Goal: Task Accomplishment & Management: Complete application form

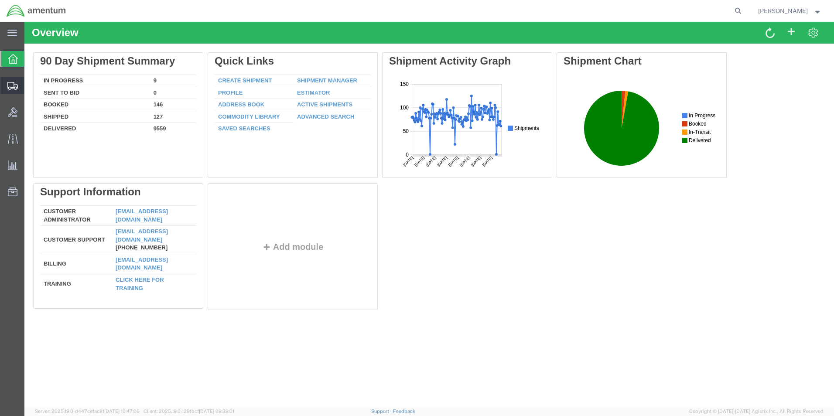
click at [0, 0] on span "Create from Template" at bounding box center [0, 0] width 0 height 0
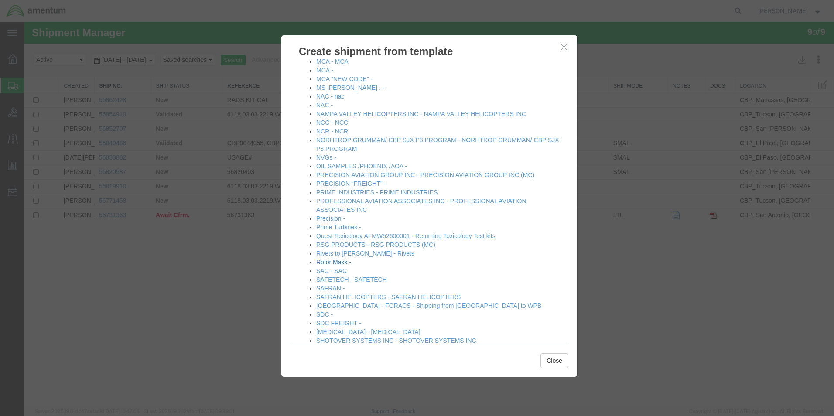
scroll to position [611, 0]
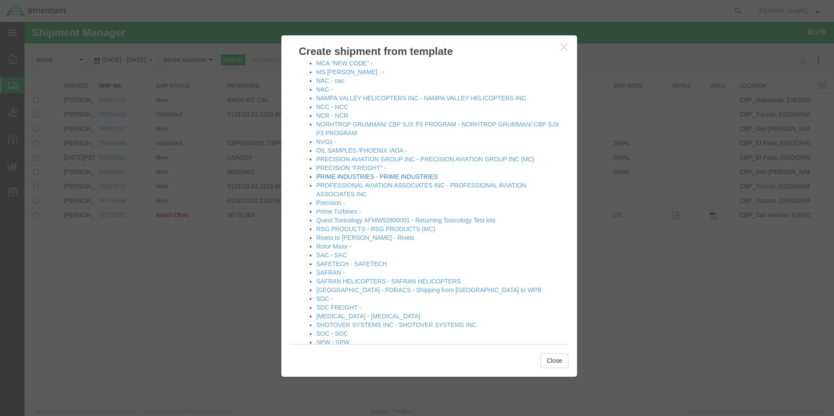
click at [347, 177] on link "PRIME INDUSTRIES - PRIME INDUSTRIES" at bounding box center [376, 176] width 121 height 7
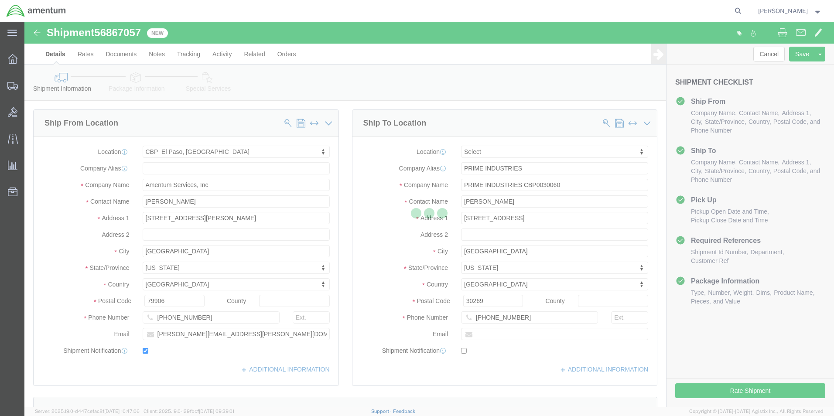
select select "49831"
select select
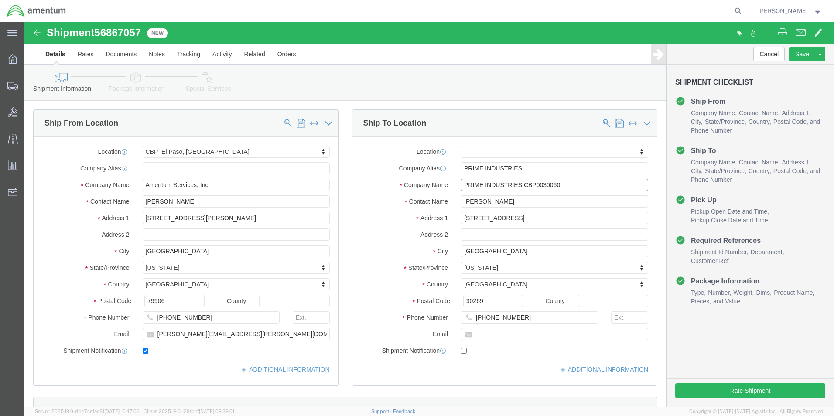
click input "PRIME INDUSTRIES CBP0030060"
drag, startPoint x: 539, startPoint y: 163, endPoint x: 523, endPoint y: 163, distance: 15.7
click input "PRIME INDUSTRIES CBP0030060"
drag, startPoint x: 536, startPoint y: 163, endPoint x: 516, endPoint y: 163, distance: 20.5
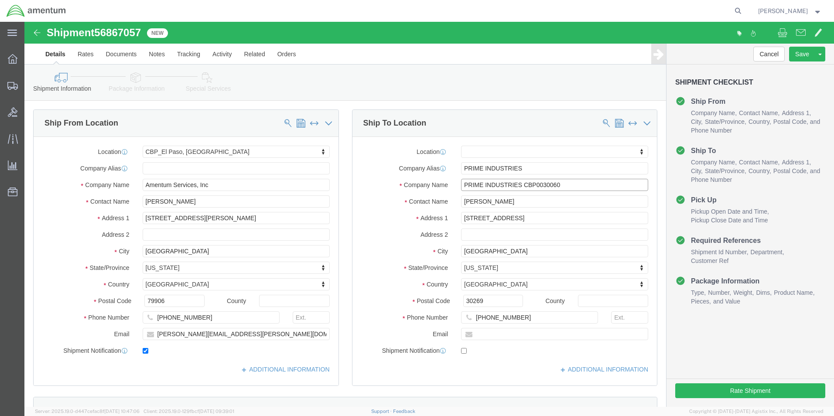
click input "PRIME INDUSTRIES CBP0030060"
drag, startPoint x: 551, startPoint y: 161, endPoint x: 500, endPoint y: 164, distance: 51.1
click input "PRIME INDUSTRIES CBP0044346/47/48"
drag, startPoint x: 551, startPoint y: 161, endPoint x: 496, endPoint y: 163, distance: 55.0
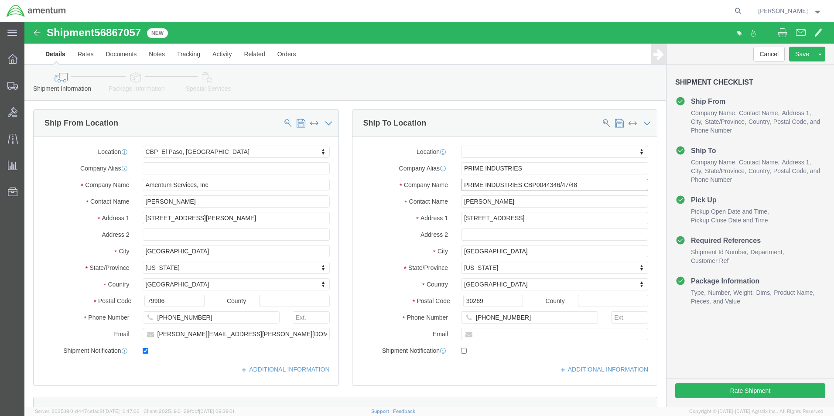
click input "PRIME INDUSTRIES CBP0044346/47/48"
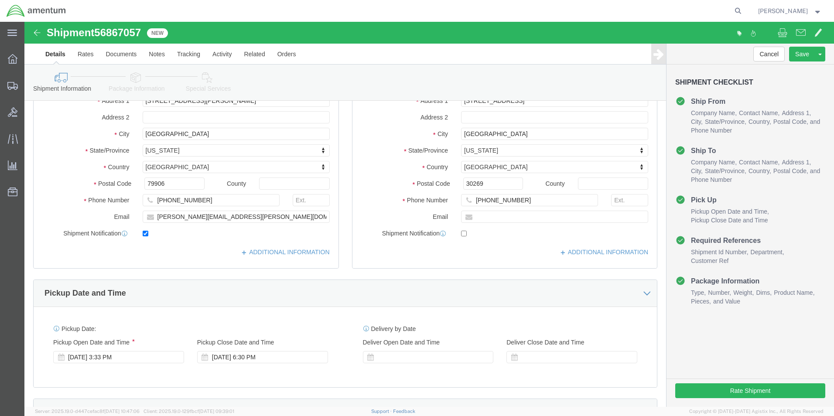
scroll to position [262, 0]
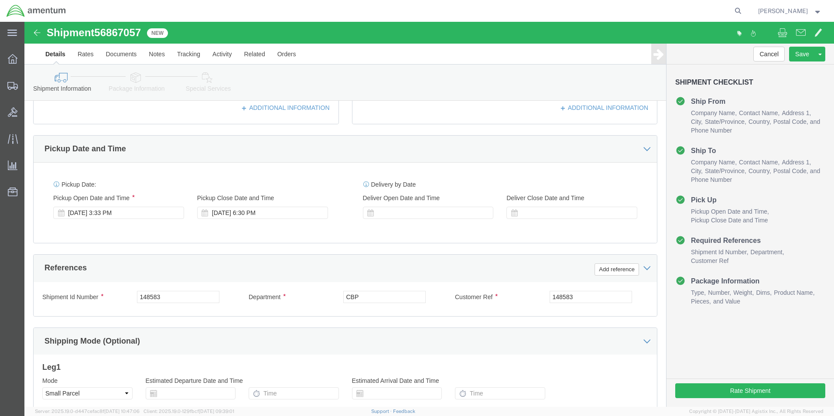
type input "PRIME INDUSTRIES CBP0044346/47/48"
click input "148583"
paste input "CBP0044346/47/48"
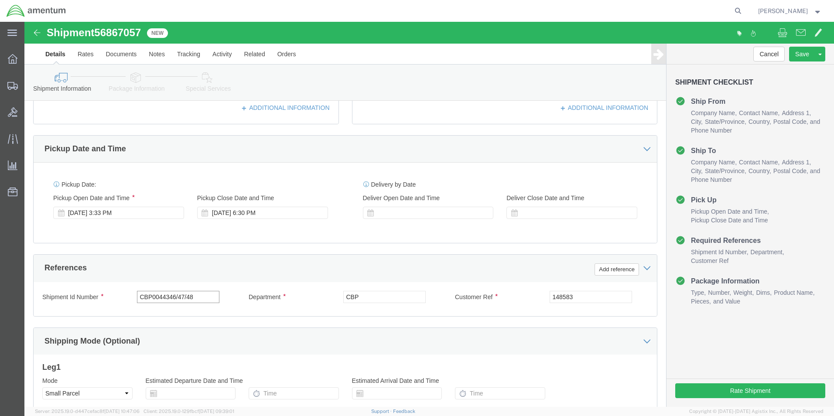
type input "CBP0044346/47/48"
click input "148583"
paste input "CBP0044346/47/48"
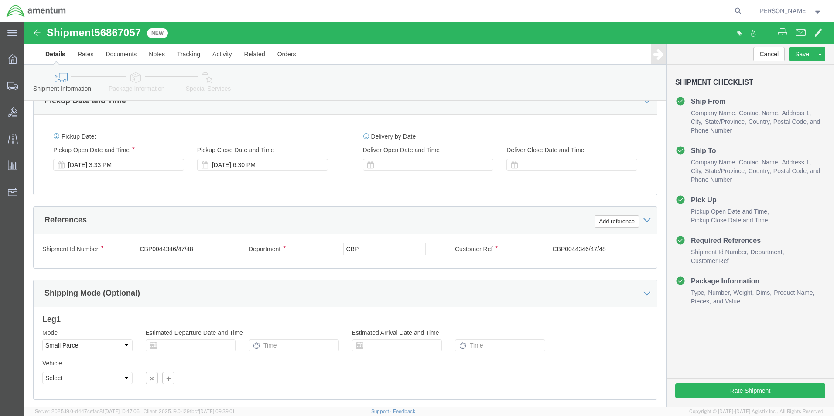
scroll to position [364, 0]
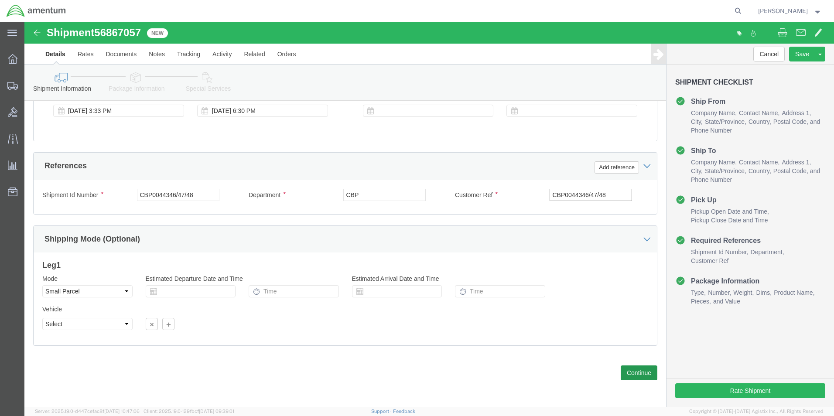
type input "CBP0044346/47/48"
click button "Continue"
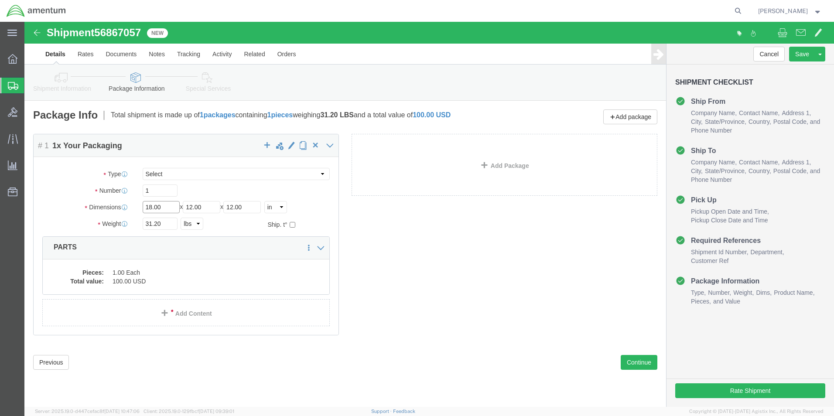
click input "18.00"
type input "12"
type input "11"
type input "15"
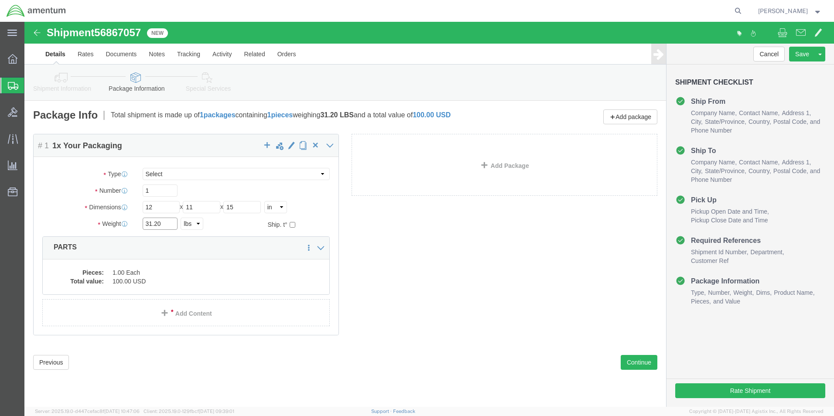
click input "31.20"
type input "4.80"
click label "Weight"
click div "Pieces: 1.00 Each Total value: 100.00 USD"
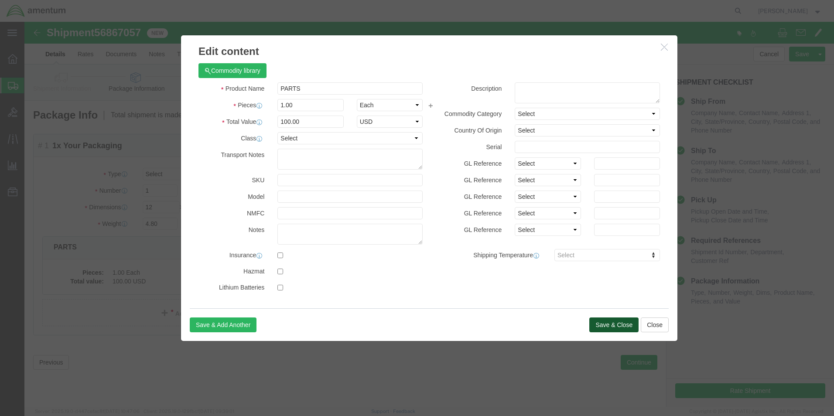
click button "Save & Close"
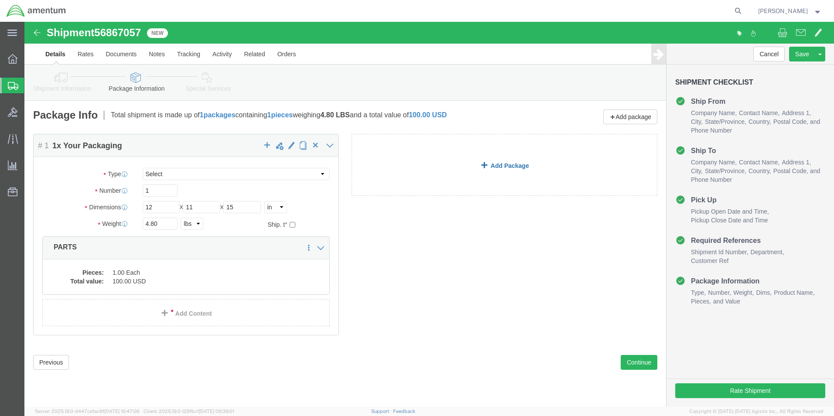
click span
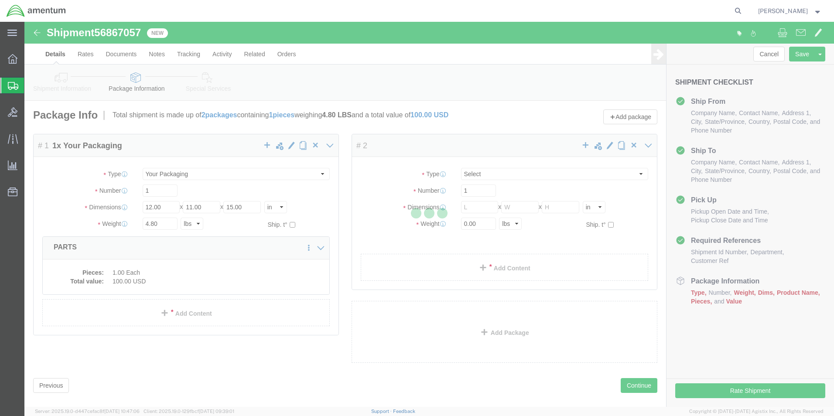
select select "YRPK"
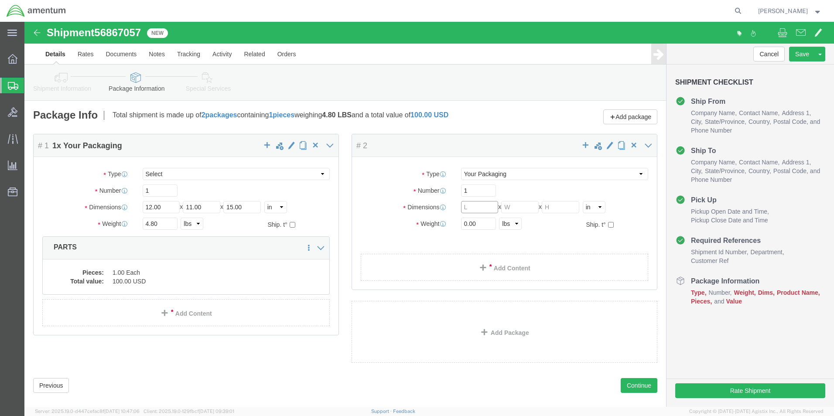
click input "text"
type input "18"
type input "12"
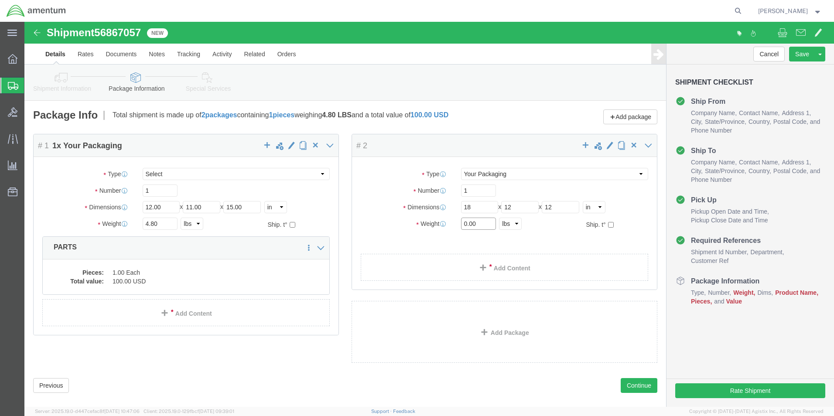
click input "0.00"
type input "4.25"
click link "Add Content"
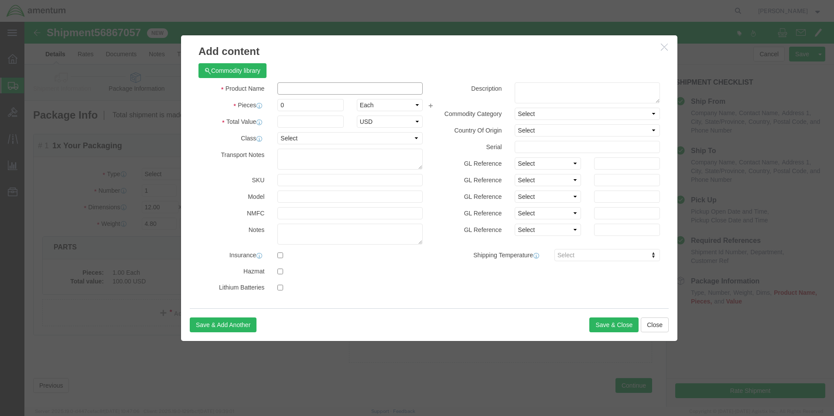
click input "text"
type input "part"
click input "0"
type input "1"
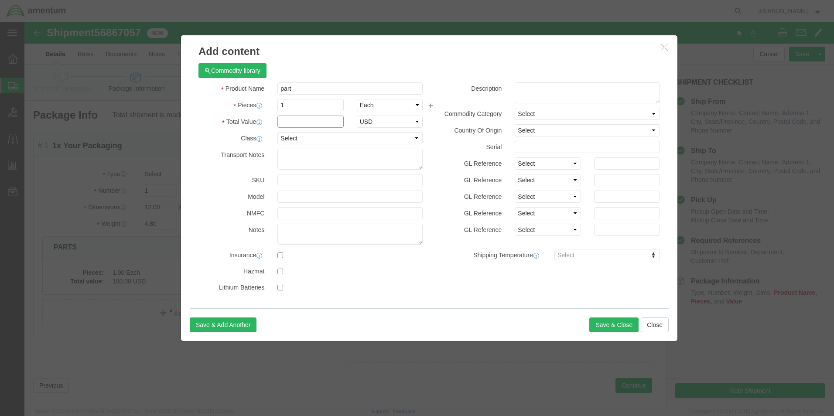
click input "text"
type input "100"
click button "Save & Close"
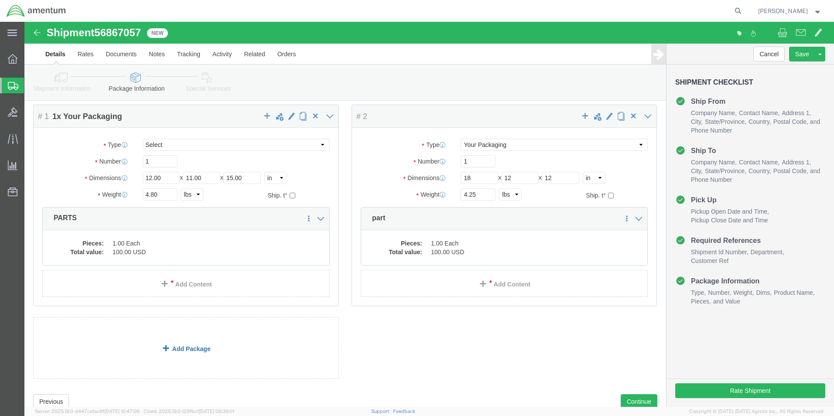
scroll to position [58, 0]
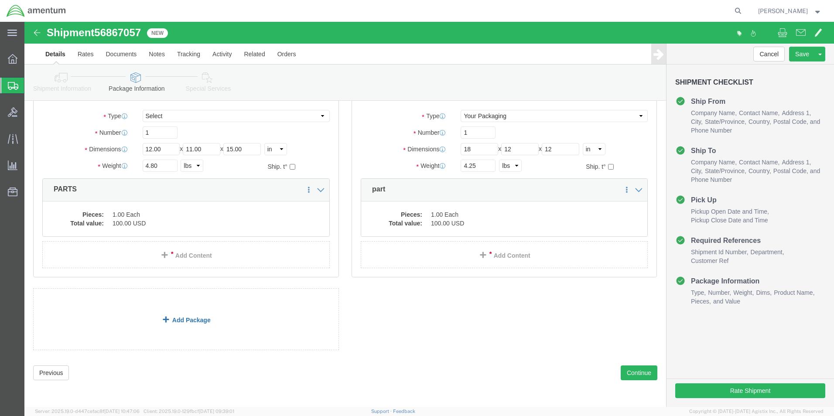
click link "Add Package"
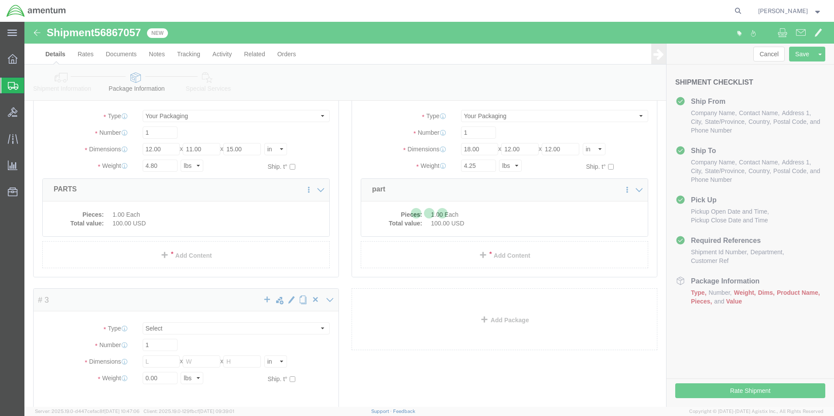
scroll to position [0, 0]
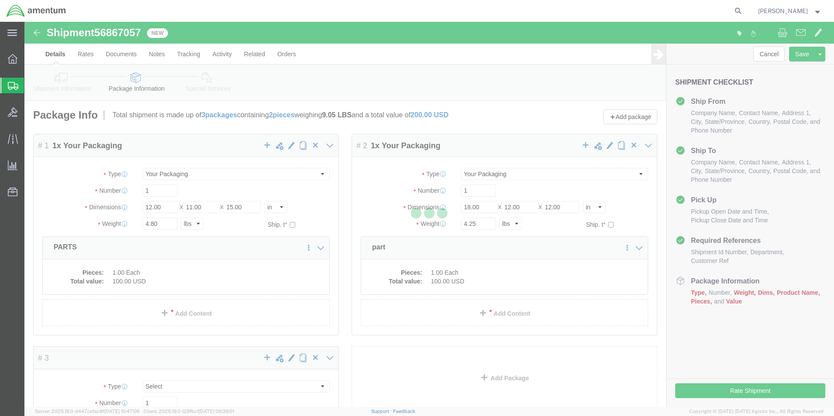
select select "YRPK"
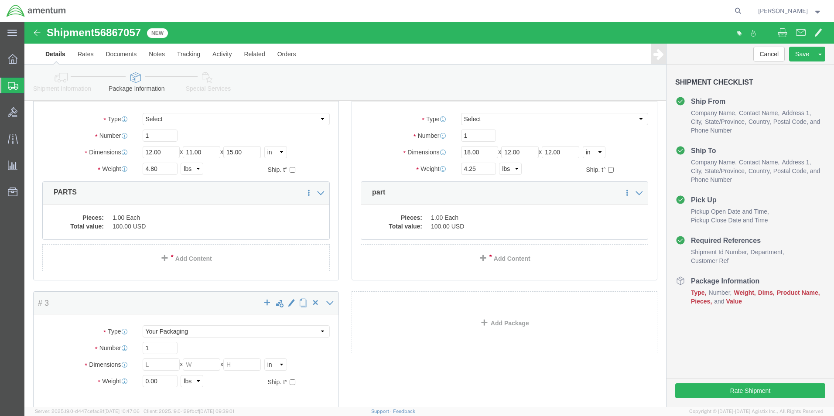
scroll to position [157, 0]
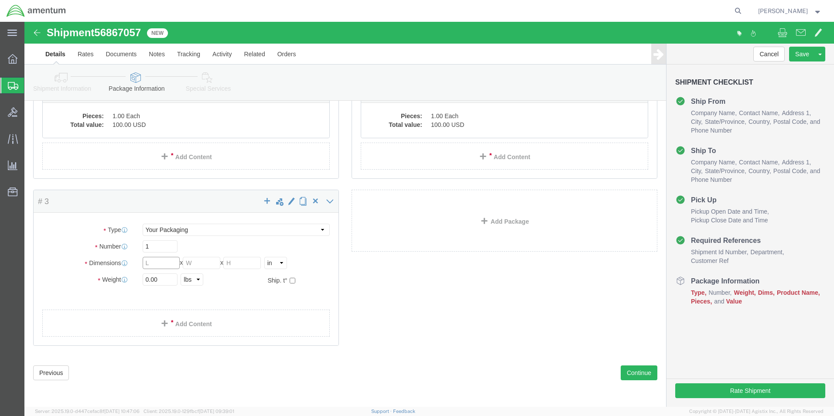
click input "text"
type input "12"
type input "10"
type input "5"
click input "0.00"
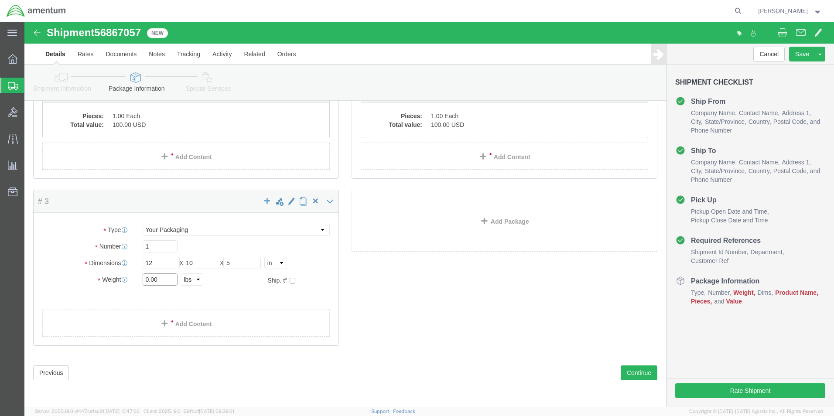
click input "0.00"
type input "3.40"
click link "Add Content"
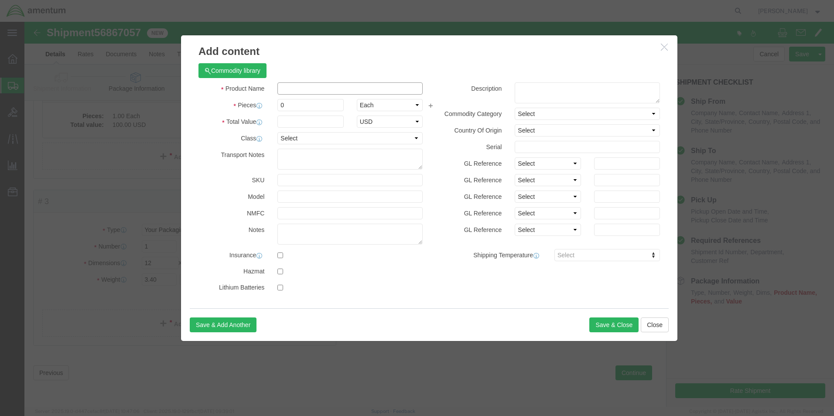
click input "text"
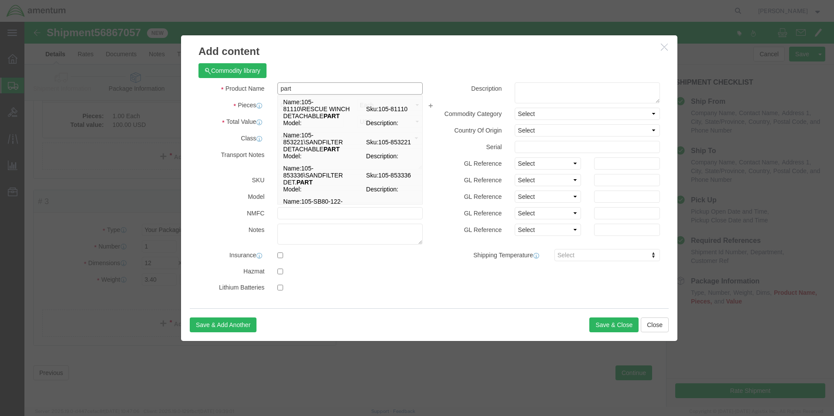
type input "part"
click div "Commodity library"
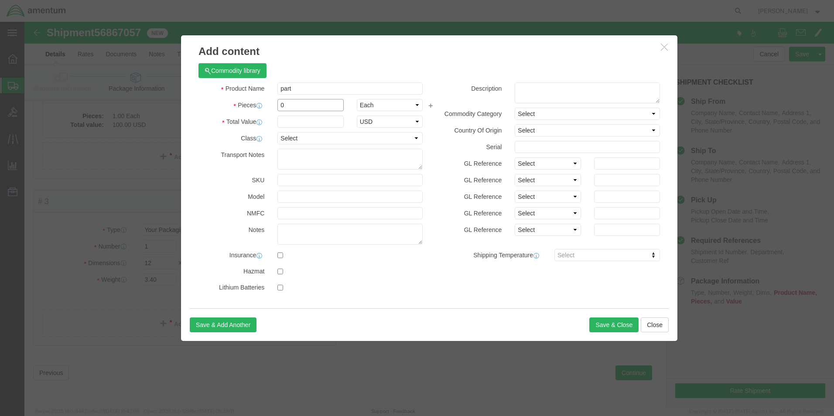
click input "0"
type input "1"
click div "Commodity library"
click input "text"
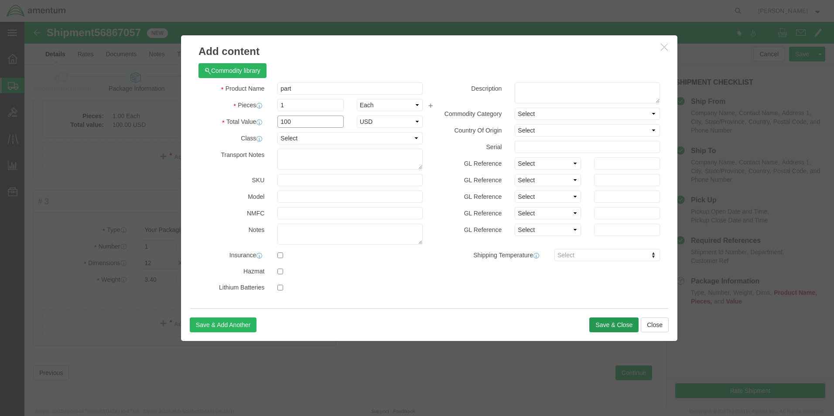
type input "100"
click button "Save & Close"
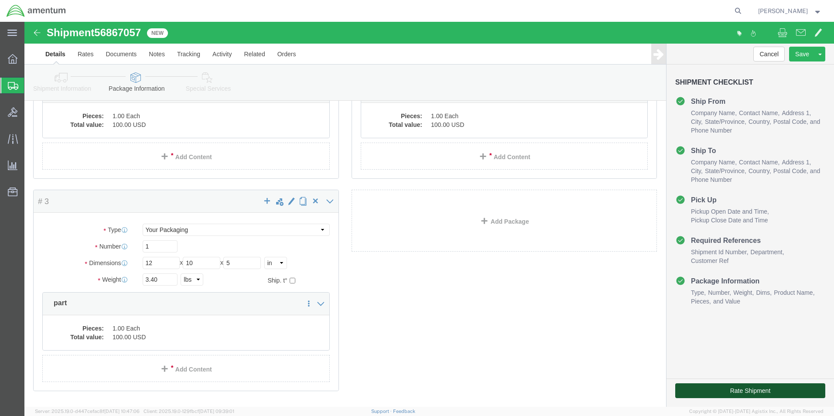
click button "Rate Shipment"
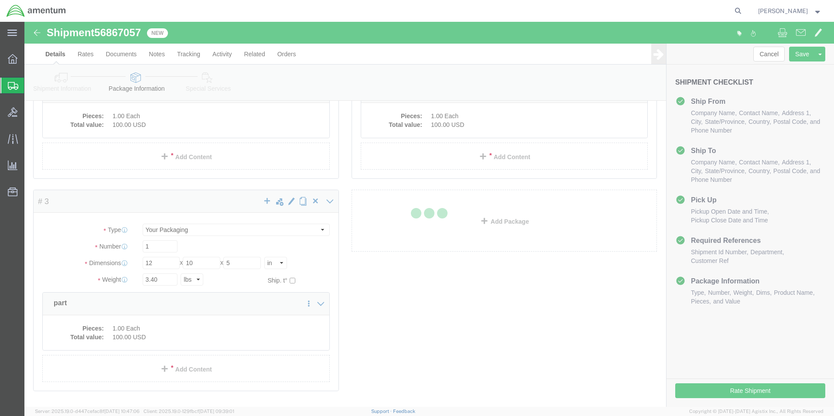
scroll to position [19, 0]
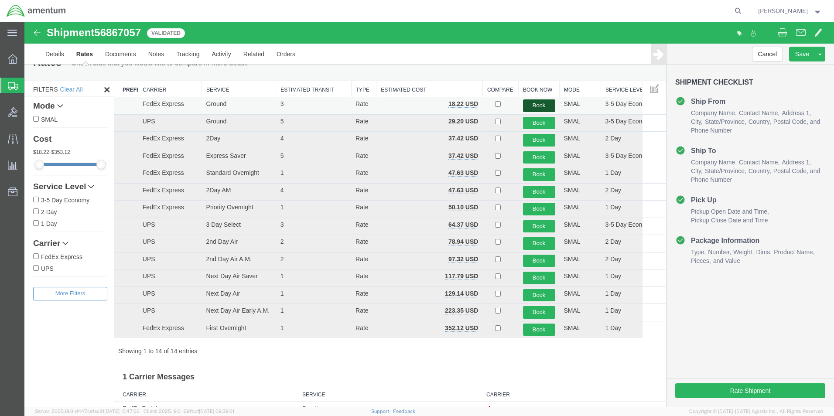
click at [531, 106] on button "Book" at bounding box center [539, 105] width 32 height 13
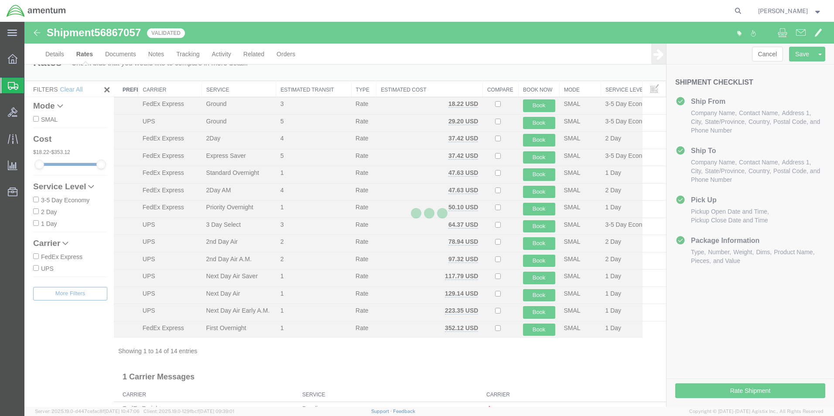
scroll to position [0, 0]
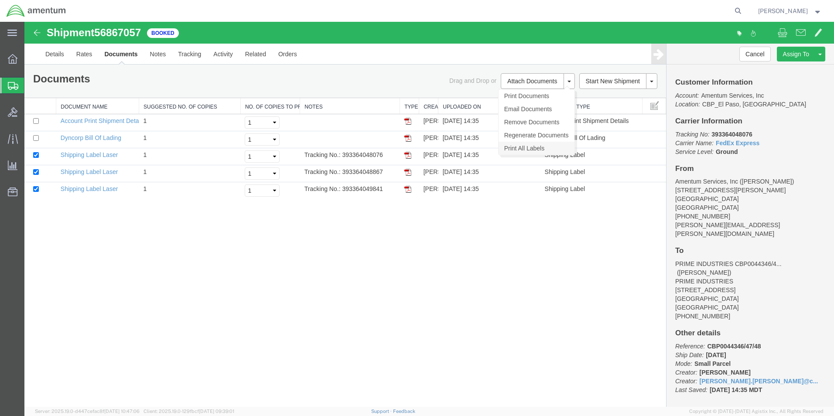
click at [516, 151] on link "Print All Labels" at bounding box center [537, 148] width 76 height 13
click at [0, 0] on span "Create from Template" at bounding box center [0, 0] width 0 height 0
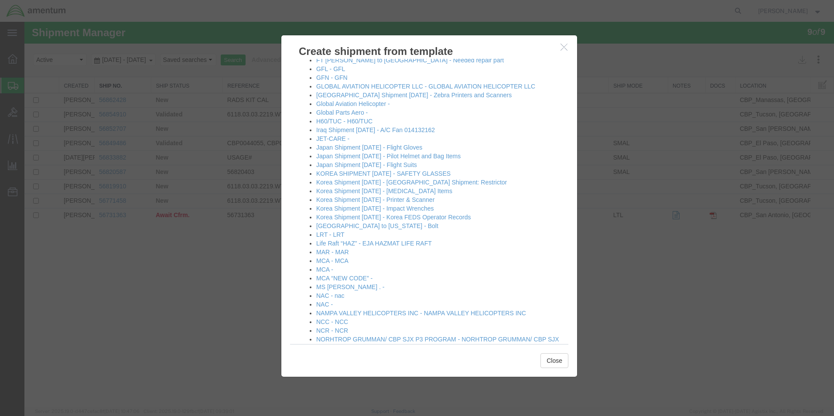
scroll to position [305, 0]
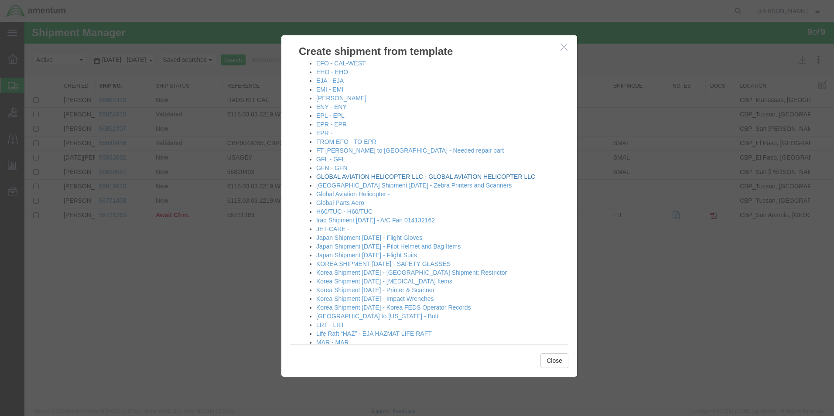
click at [348, 176] on link "GLOBAL AVIATION HELICOPTER LLC - GLOBAL AVIATION HELICOPTER LLC" at bounding box center [425, 176] width 219 height 7
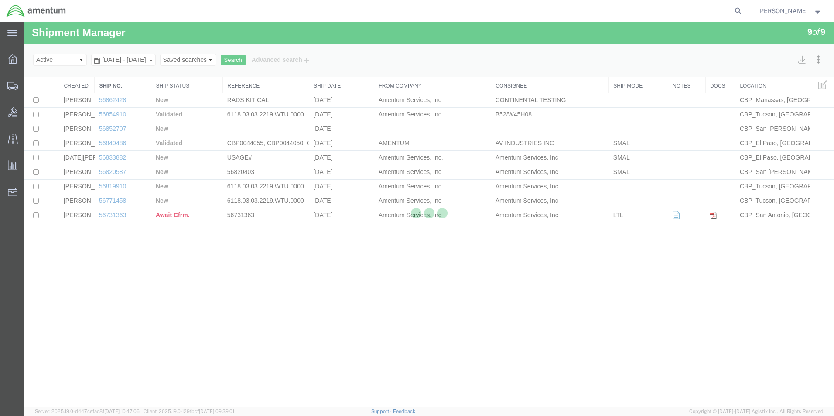
select select "49831"
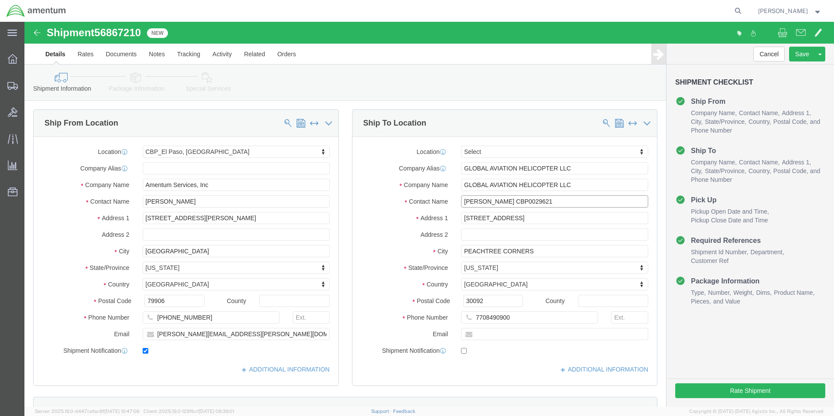
drag, startPoint x: 553, startPoint y: 179, endPoint x: 479, endPoint y: 177, distance: 73.8
click input "ROSS TYNER CBP0029621"
drag, startPoint x: 522, startPoint y: 181, endPoint x: 499, endPoint y: 178, distance: 23.3
click input "ROSS TYNER CBP0029621"
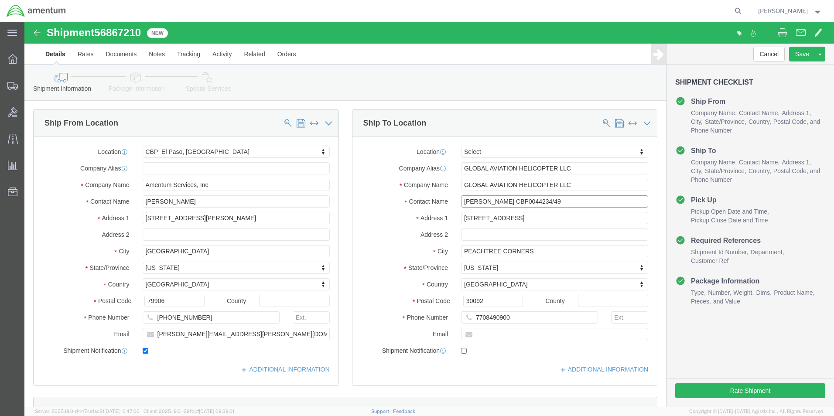
click input "ROSS TYNER CBP0044234/49"
drag, startPoint x: 542, startPoint y: 182, endPoint x: 478, endPoint y: 179, distance: 64.6
click input "ROSS TYNER CBP0044234/349"
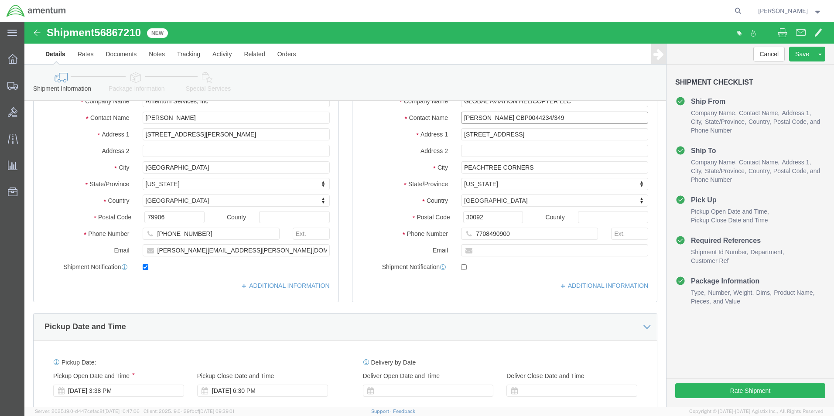
scroll to position [218, 0]
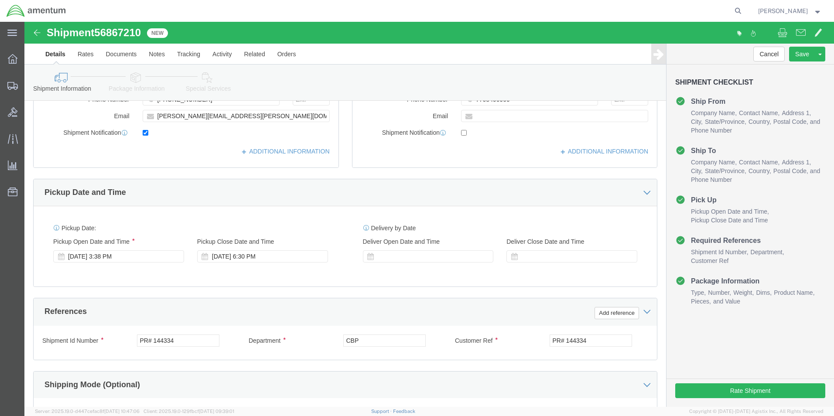
type input "ROSS TYNER CBP0044234/349"
click input "PR# 144334"
paste input "CBP0044234/349"
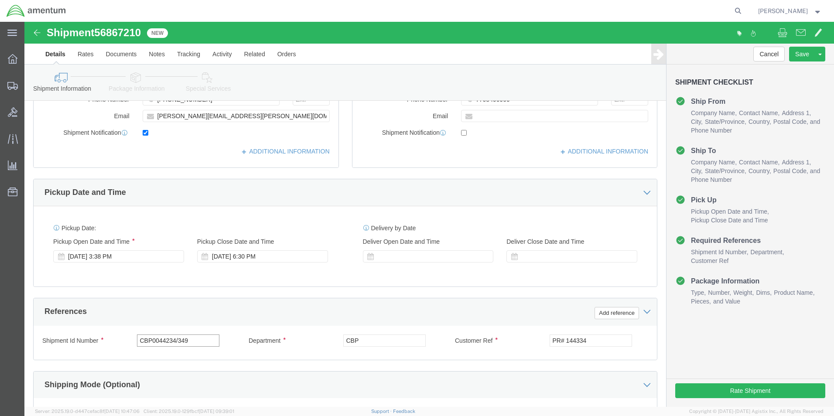
type input "CBP0044234/349"
click input "PR# 144334"
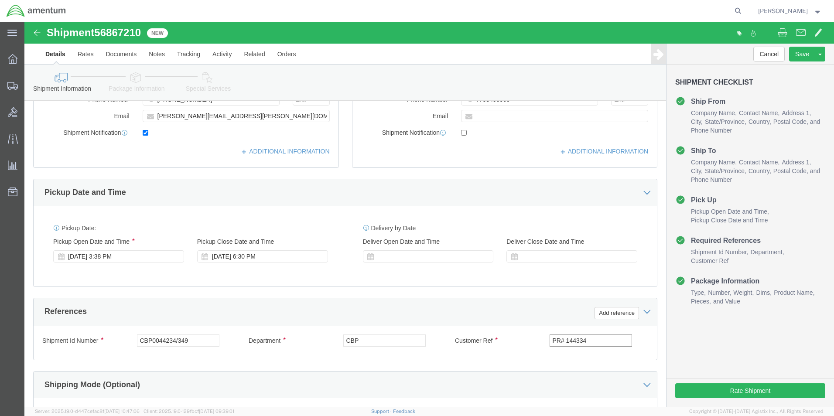
click input "PR# 144334"
paste input "CBP0044234/349"
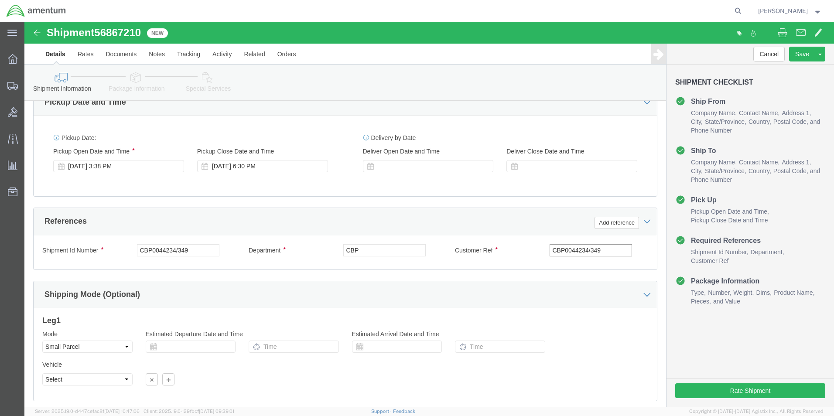
scroll to position [364, 0]
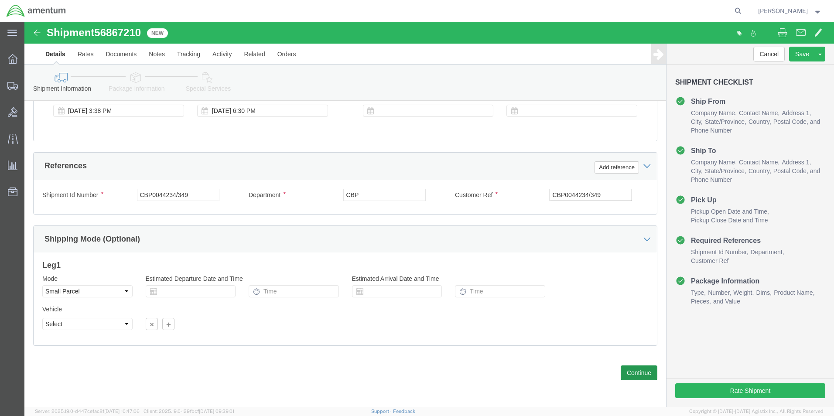
type input "CBP0044234/349"
click button "Continue"
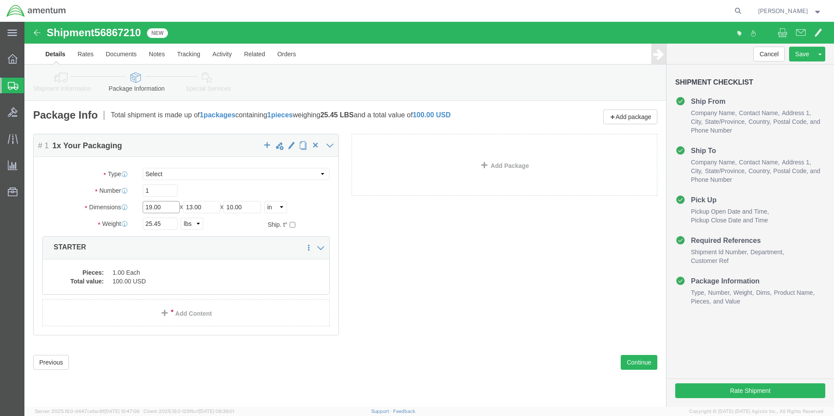
click input "19.00"
type input "20"
type input "8"
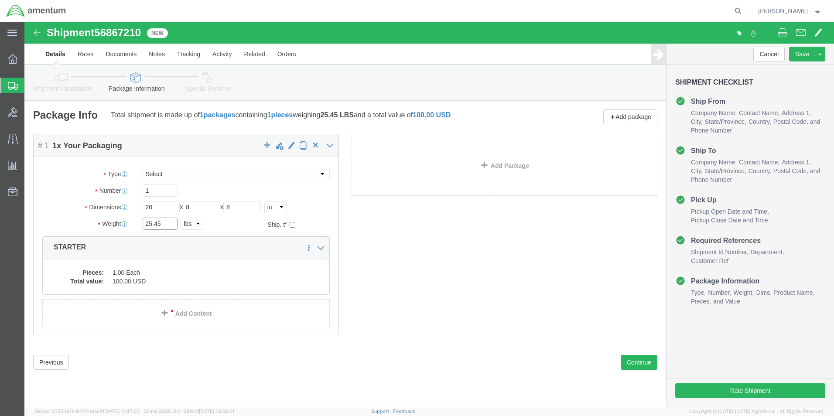
click input "25.45"
type input "8.00"
click dd "1.00 Each"
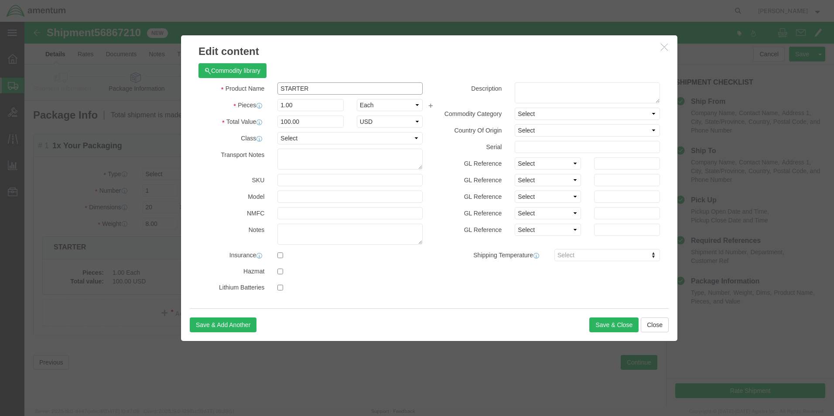
click input "STARTER"
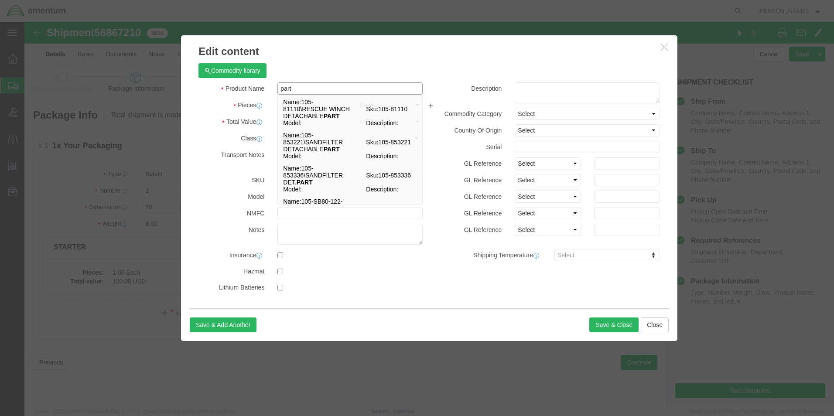
type input "part"
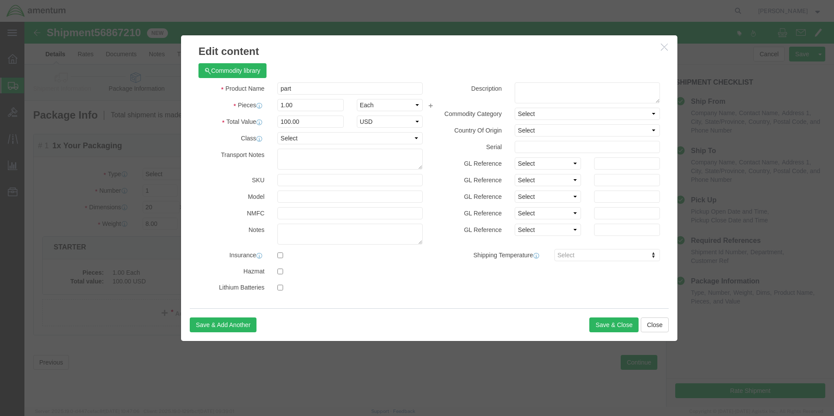
click div "Commodity library"
click div "Save & Add Another Save & Close Close"
click button "Save & Close"
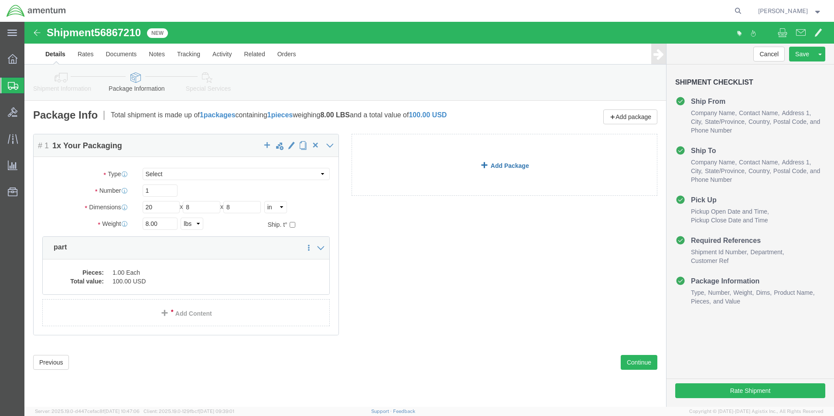
click link "Add Package"
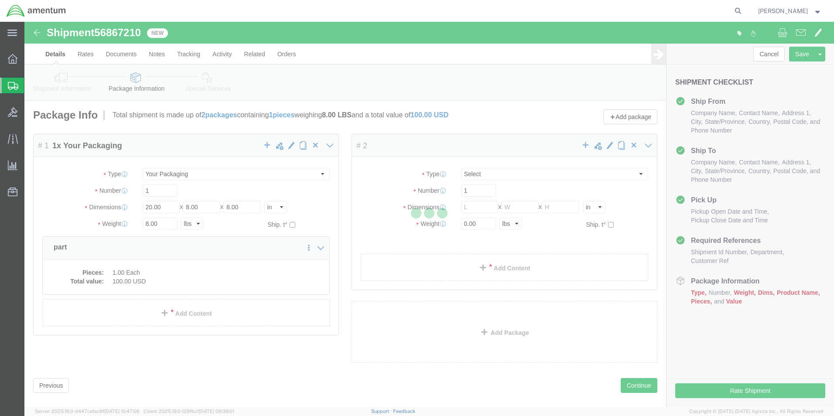
select select "YRPK"
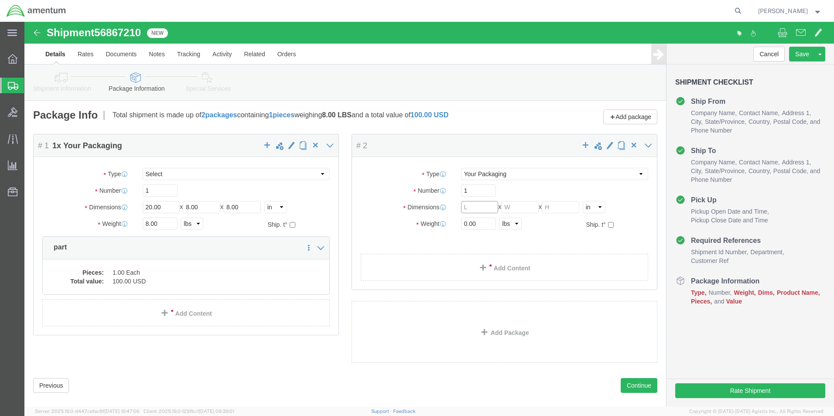
click input "text"
type input "19"
type input "11"
type input "26.10"
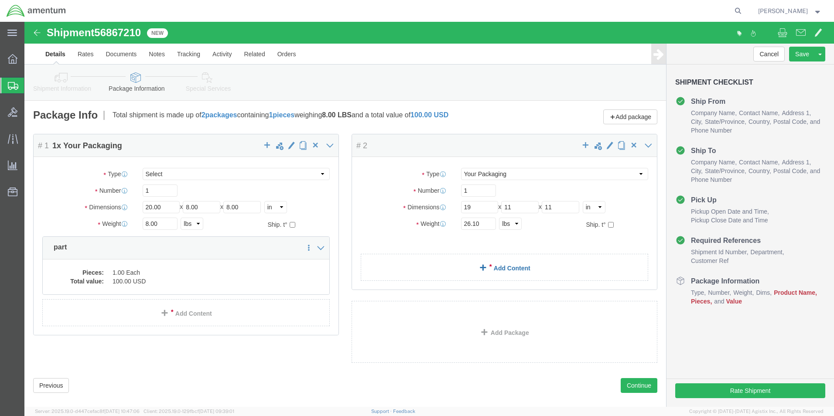
click link "Add Content"
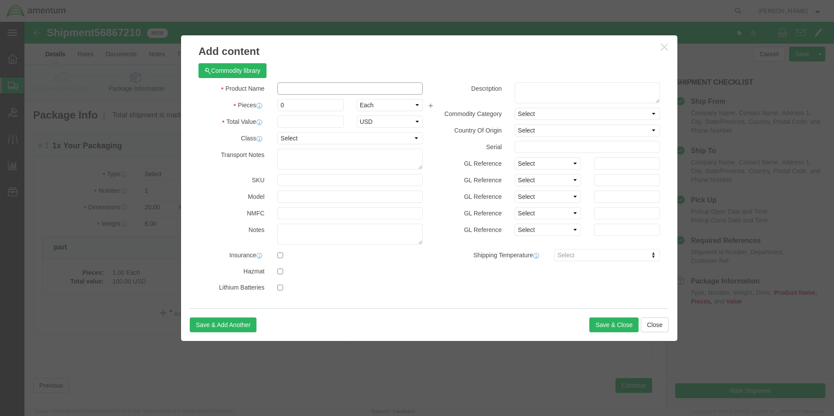
click input "text"
type input "PART"
click div "0"
click input "0"
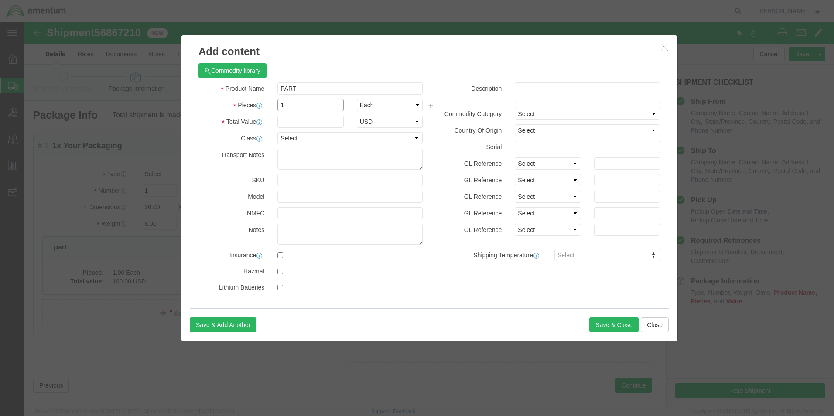
type input "1"
click div "Commodity library"
click input "text"
type input "100"
click button "Save & Close"
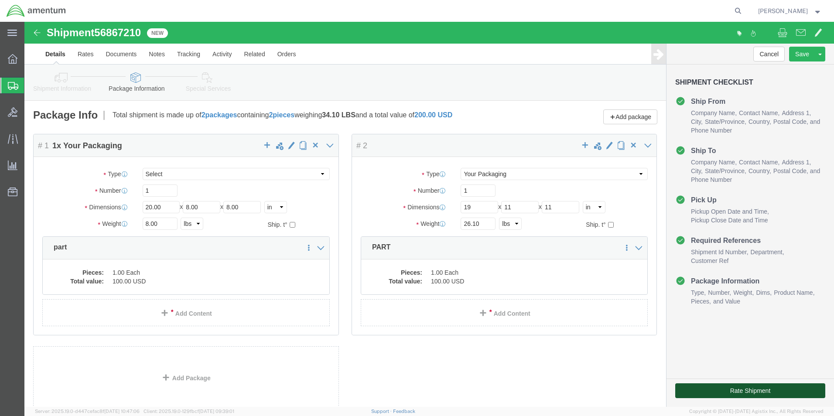
click button "Rate Shipment"
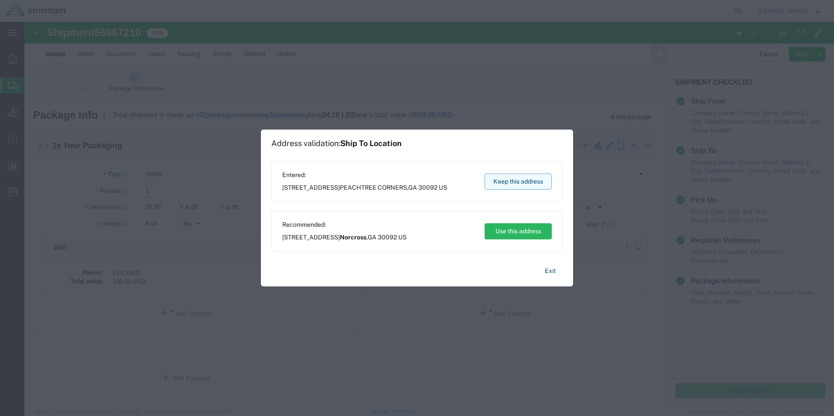
click at [516, 179] on button "Keep this address" at bounding box center [518, 182] width 67 height 16
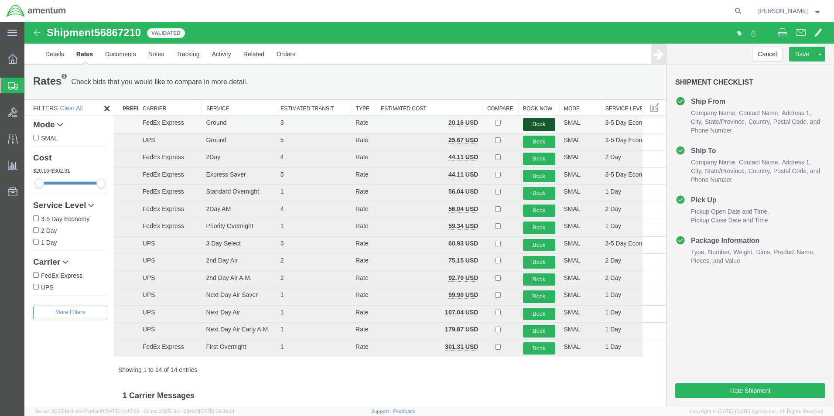
click at [528, 124] on button "Book" at bounding box center [539, 124] width 32 height 13
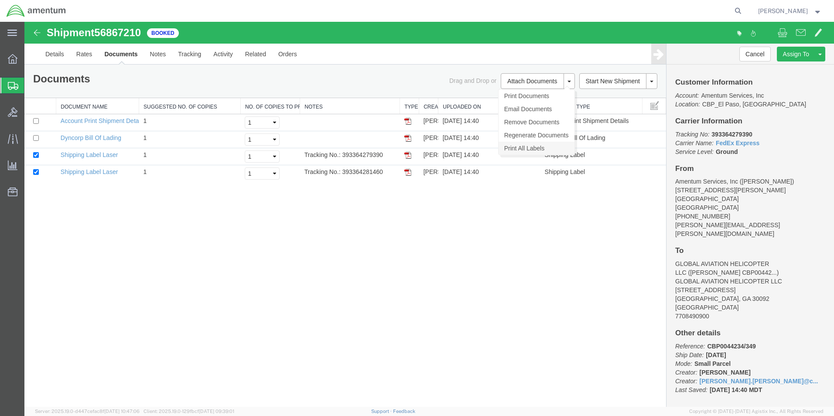
click at [517, 144] on link "Print All Labels" at bounding box center [537, 148] width 76 height 13
click at [0, 0] on span "Create from Template" at bounding box center [0, 0] width 0 height 0
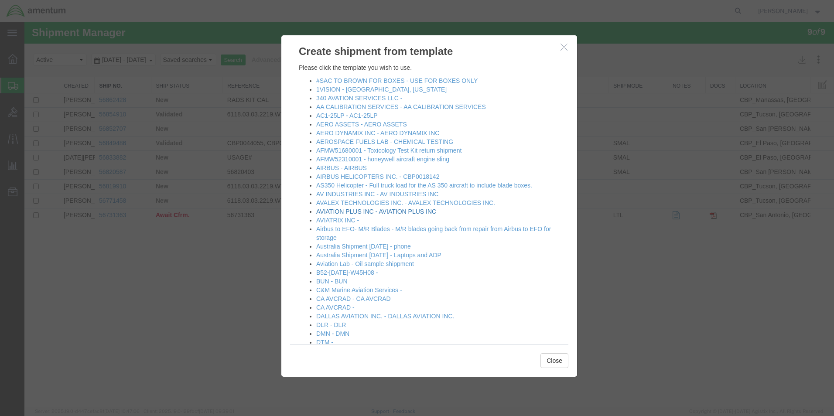
click at [365, 210] on link "AVIATION PLUS INC - AVIATION PLUS INC" at bounding box center [376, 211] width 120 height 7
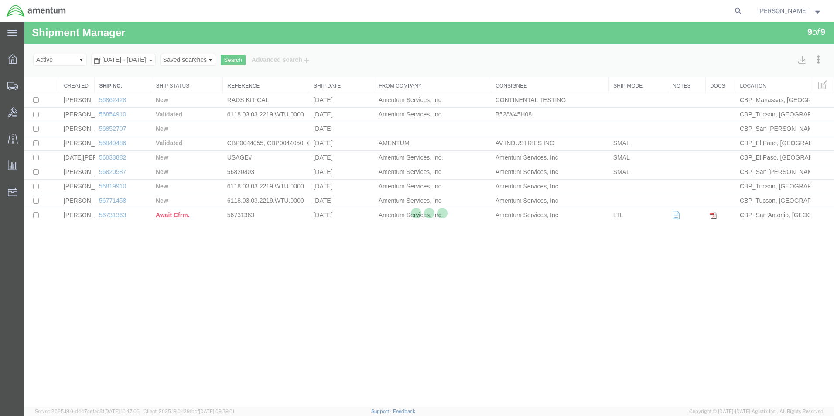
select select "49831"
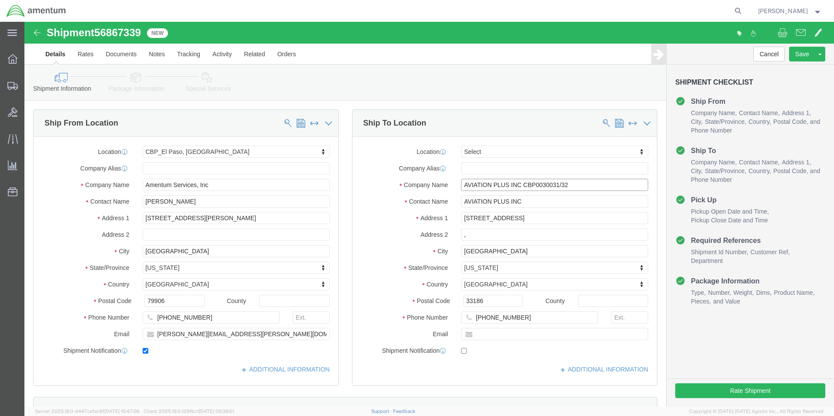
drag, startPoint x: 555, startPoint y: 166, endPoint x: 515, endPoint y: 161, distance: 40.5
click input "AVIATION PLUS INC CBP0030031/32"
drag, startPoint x: 548, startPoint y: 163, endPoint x: 494, endPoint y: 159, distance: 53.8
click input "AVIATION PLUS INC CBP0044338/339"
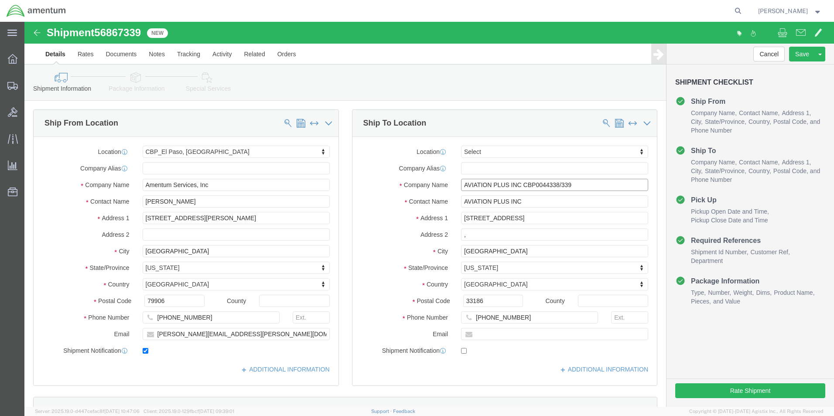
drag, startPoint x: 553, startPoint y: 163, endPoint x: 497, endPoint y: 163, distance: 55.8
click input "AVIATION PLUS INC CBP0044338/339"
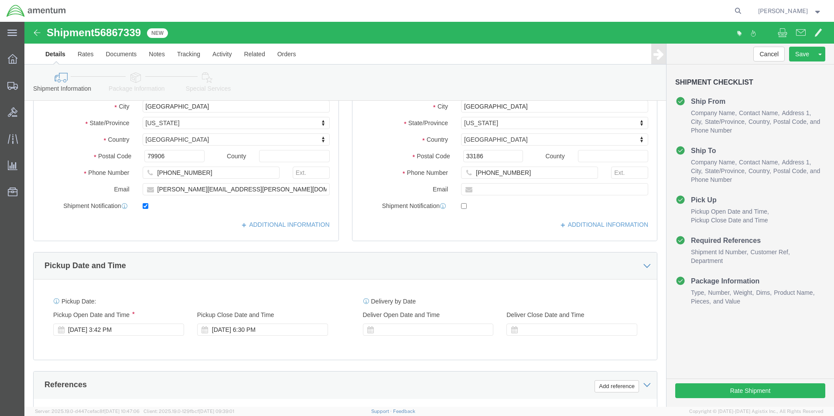
scroll to position [262, 0]
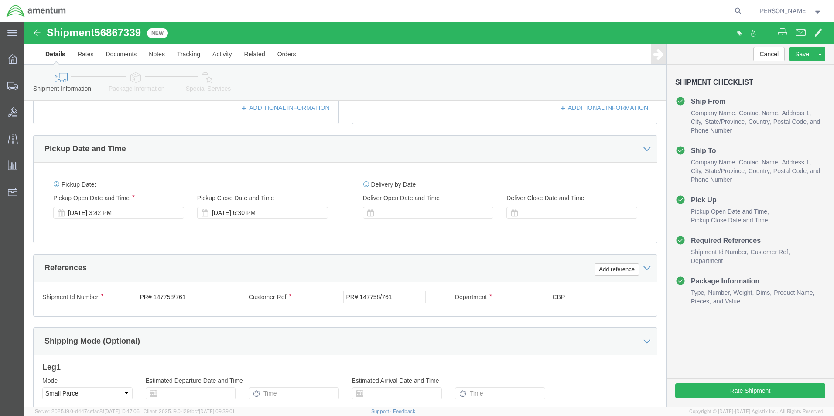
type input "AVIATION PLUS INC CBP0044338/339"
click input "PR# 147758/761"
paste input "CBP0044338/339"
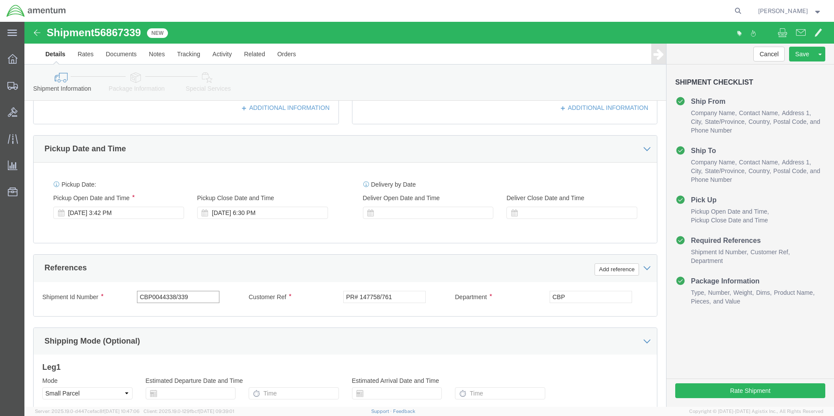
type input "CBP0044338/339"
click input "PR# 147758/761"
paste input "CBP0044338/339"
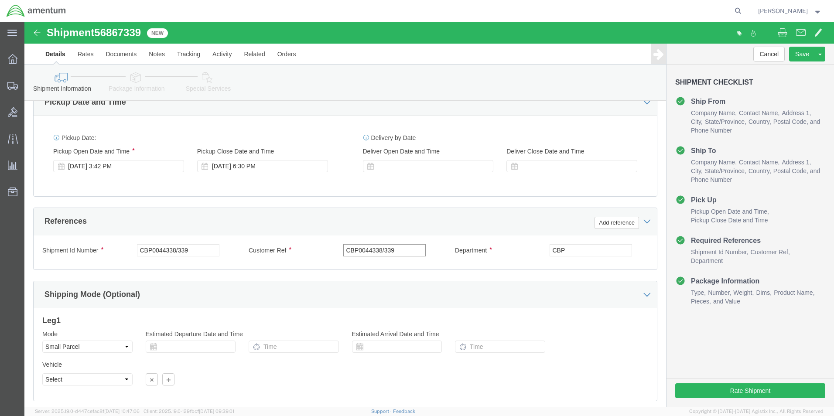
scroll to position [364, 0]
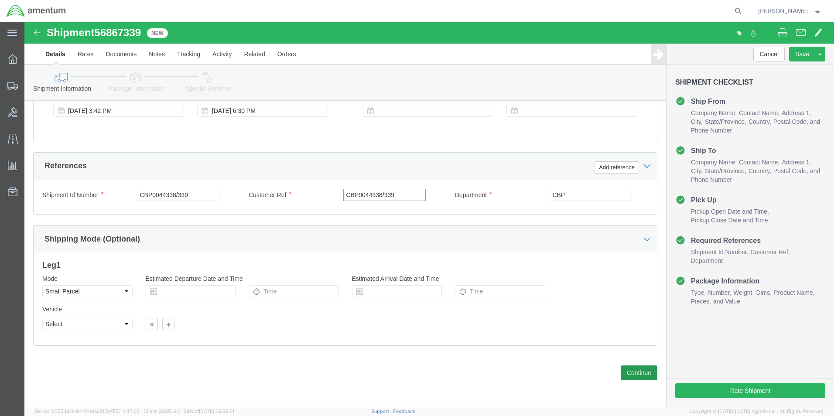
type input "CBP0044338/339"
click button "Continue"
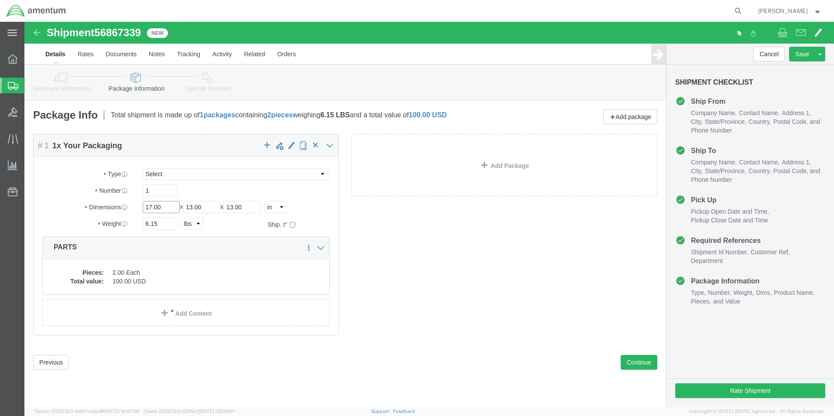
click input "17.00"
type input "17"
type input "13"
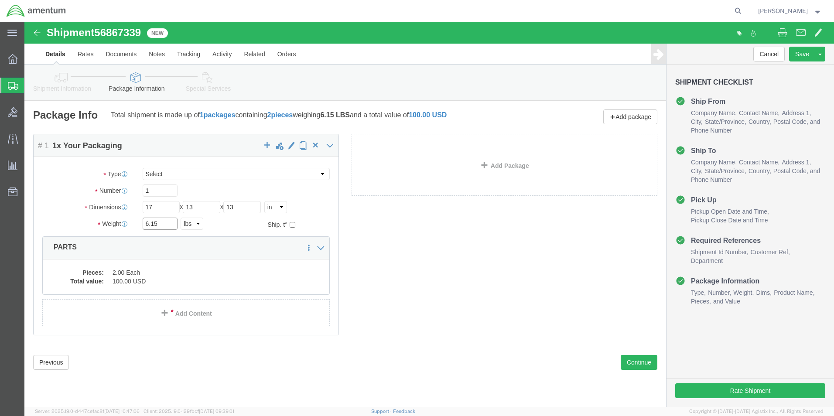
click input "6.15"
type input "8.00"
click dd "2.00 Each"
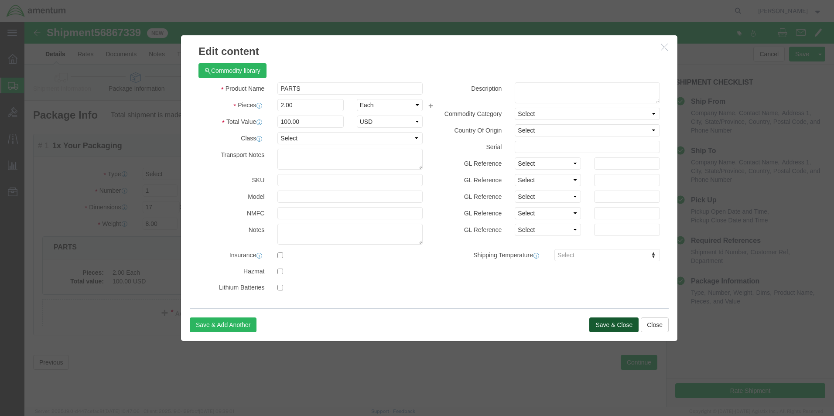
click button "Save & Close"
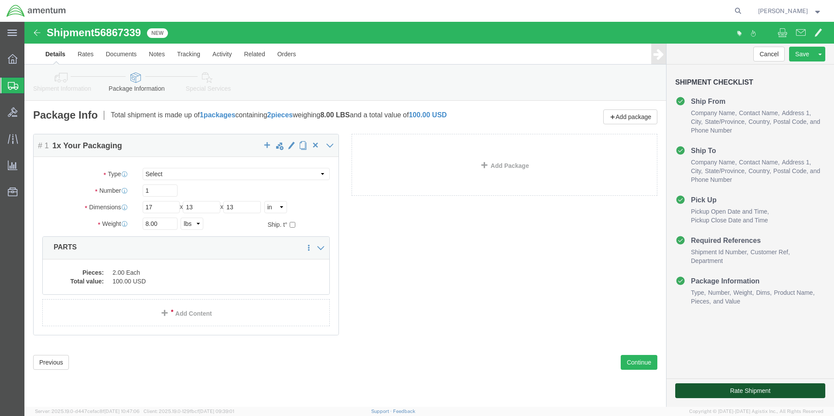
click button "Rate Shipment"
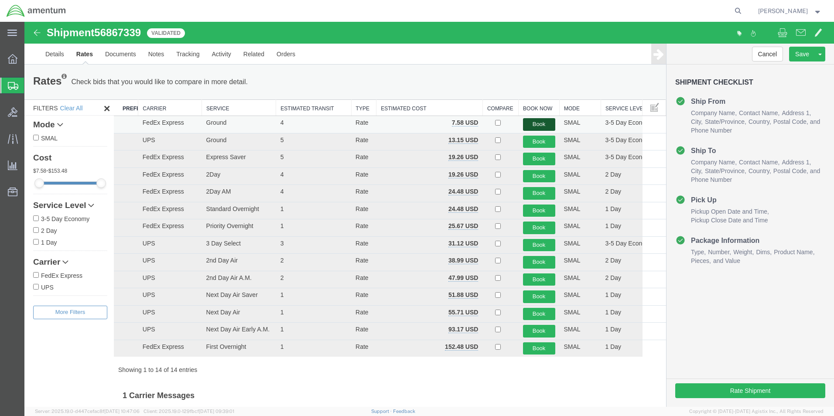
click at [534, 123] on button "Book" at bounding box center [539, 124] width 32 height 13
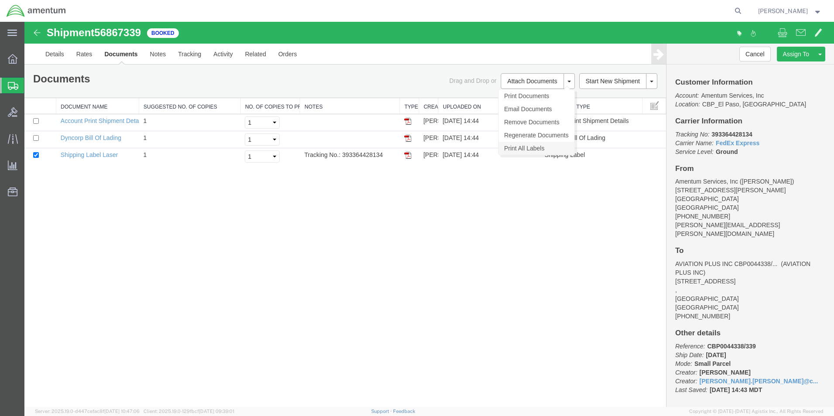
click at [509, 146] on link "Print All Labels" at bounding box center [537, 148] width 76 height 13
click at [0, 0] on span "Create from Template" at bounding box center [0, 0] width 0 height 0
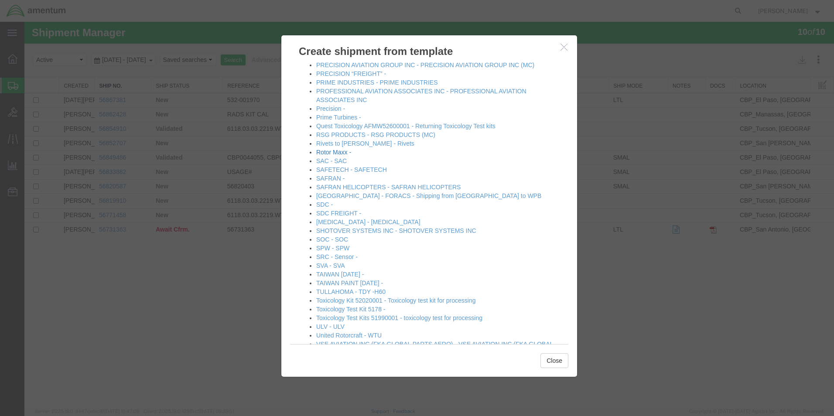
scroll to position [690, 0]
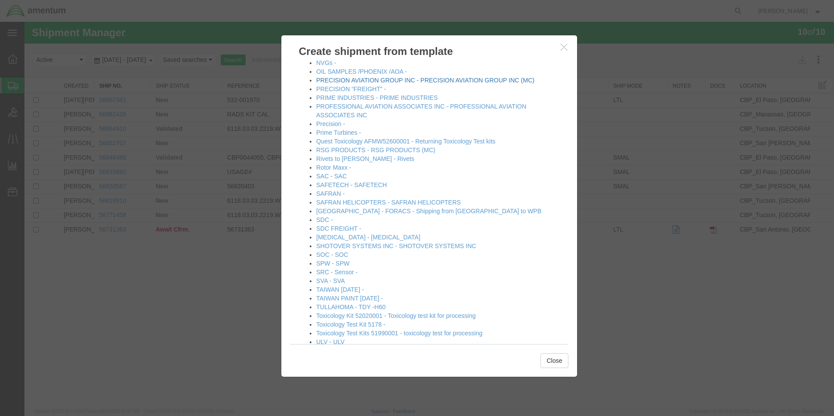
click at [395, 81] on link "PRECISION AVIATION GROUP INC - PRECISION AVIATION GROUP INC (MC)" at bounding box center [425, 80] width 218 height 7
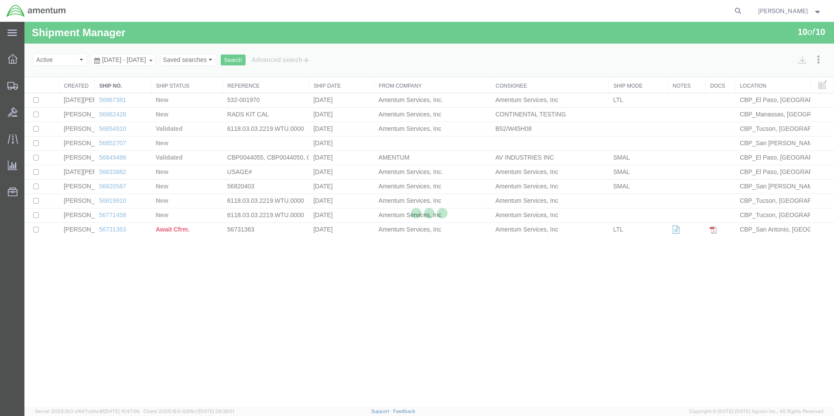
select select "49831"
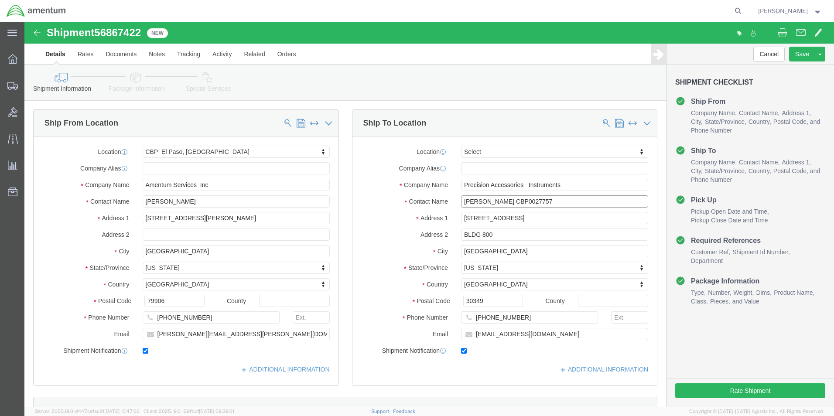
drag, startPoint x: 542, startPoint y: 181, endPoint x: 508, endPoint y: 179, distance: 34.1
click input "ERICA SHOEMAKER CBP0027757"
click input "ERICA SHOEMAKER CBP004434142"
drag, startPoint x: 543, startPoint y: 179, endPoint x: 499, endPoint y: 178, distance: 44.5
click input "ERICA SHOEMAKER CBP0044341/42"
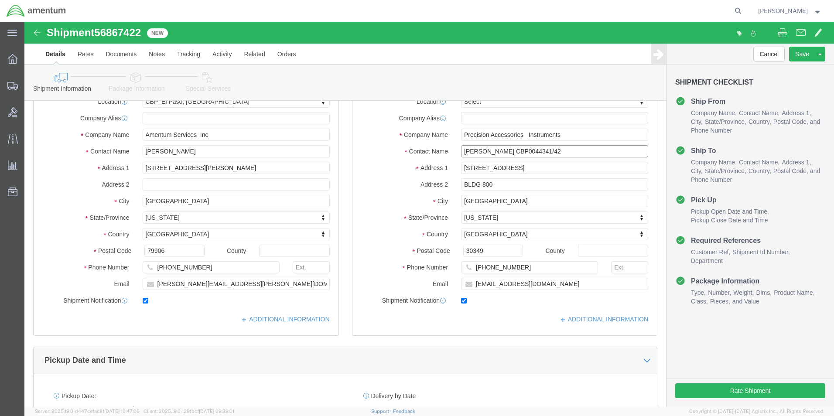
scroll to position [218, 0]
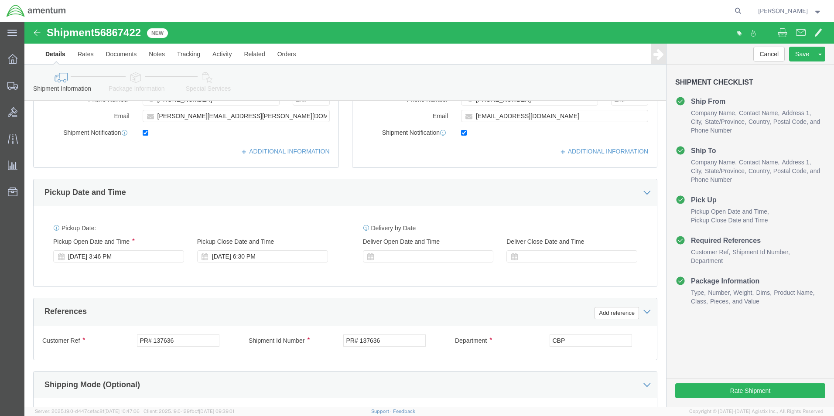
type input "ERICA SHOEMAKER CBP0044341/42"
click input "PR# 137636"
paste input "CBP0044341/42"
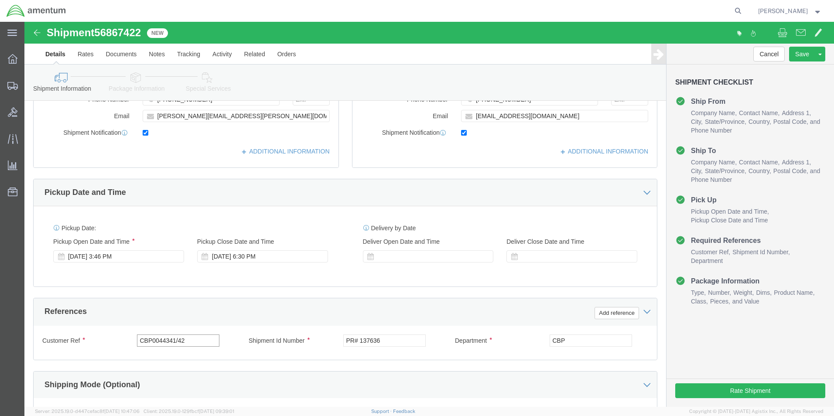
type input "CBP0044341/42"
click input "PR# 137636"
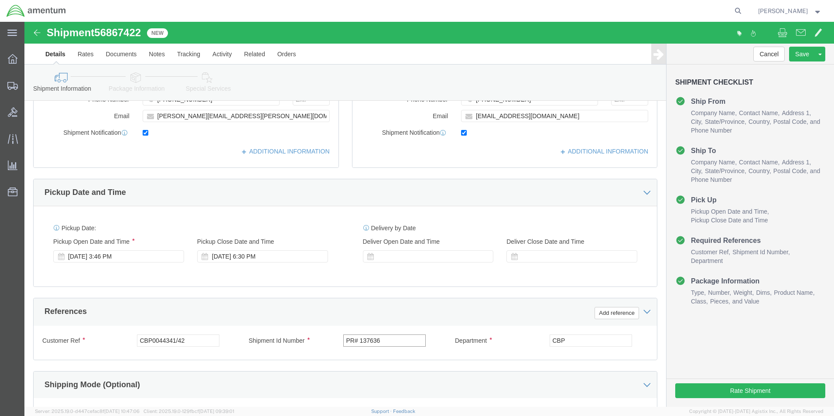
paste input "CBP0044341/42"
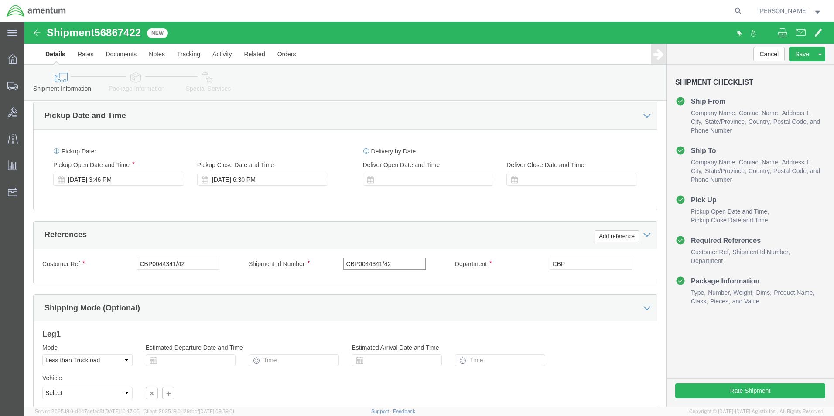
scroll to position [364, 0]
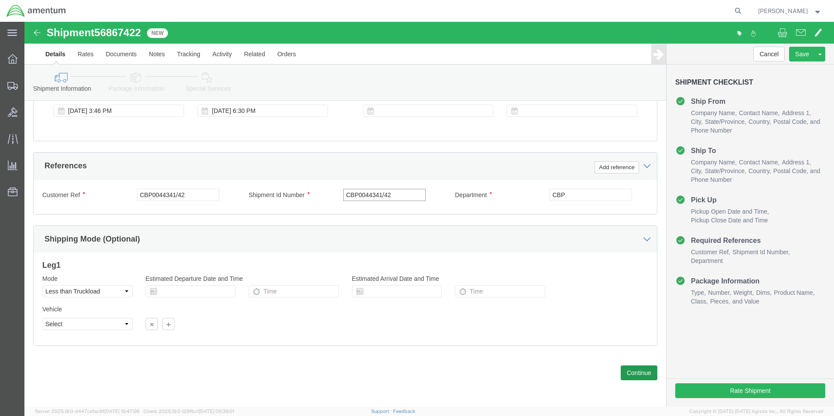
type input "CBP0044341/42"
click button "Continue"
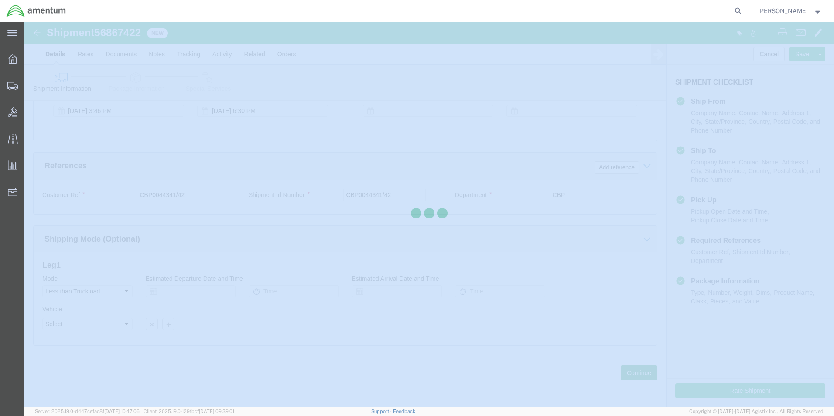
click at [635, 370] on div at bounding box center [429, 214] width 810 height 385
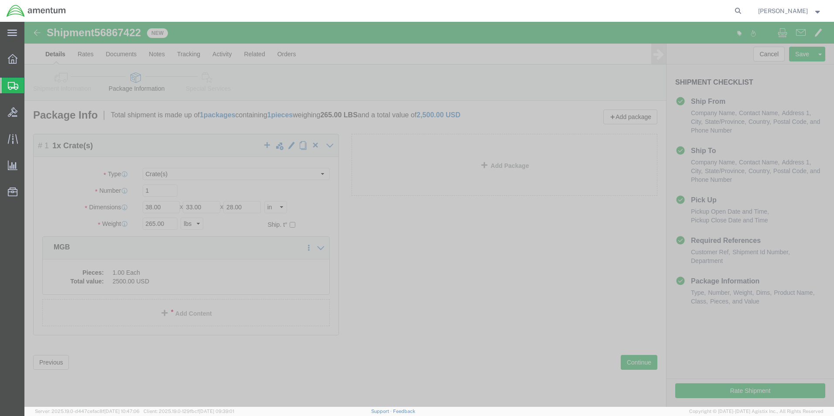
click icon
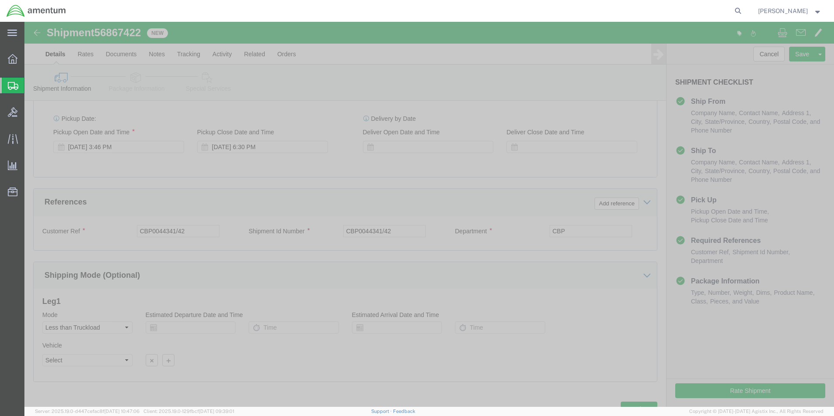
scroll to position [364, 0]
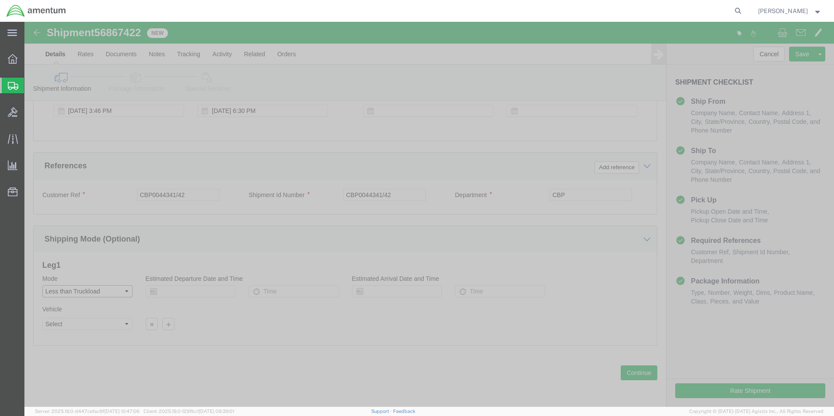
click select "Select Air Less than Truckload Multi-Leg Ocean Freight Rail Small Parcel Truckl…"
select select "SMAL"
click select "Select Air Less than Truckload Multi-Leg Ocean Freight Rail Small Parcel Truckl…"
click button "Continue"
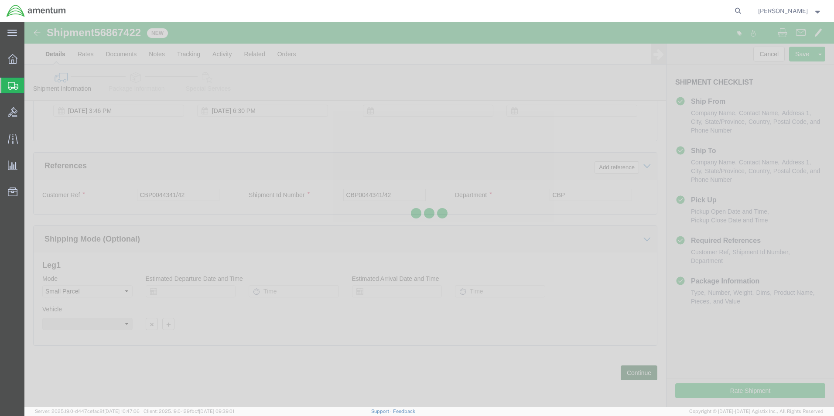
scroll to position [0, 0]
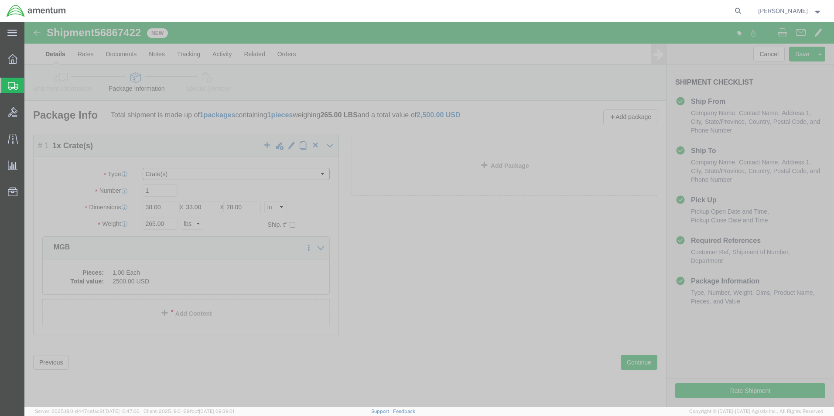
click select "Select Bale(s) Basket(s) Bolt(s) Bottle(s) Buckets Bulk Bundle(s) Can(s) Cardbo…"
select select "YRPK"
click select "Select Bale(s) Basket(s) Bolt(s) Bottle(s) Buckets Bulk Bundle(s) Can(s) Cardbo…"
click input "38.00"
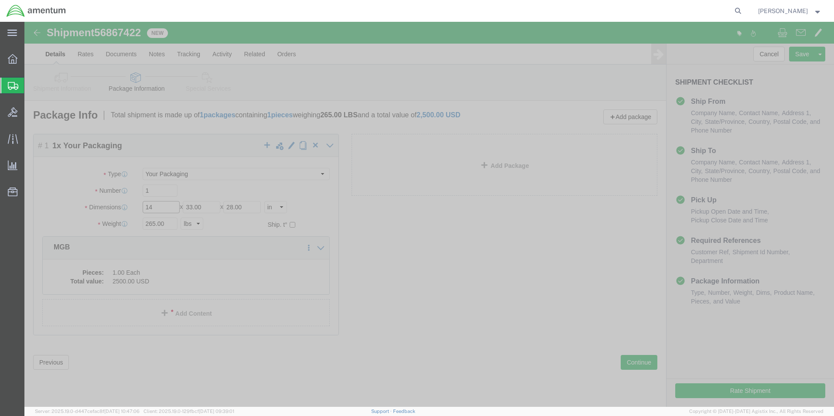
type input "14"
type input "11"
click input "265.00"
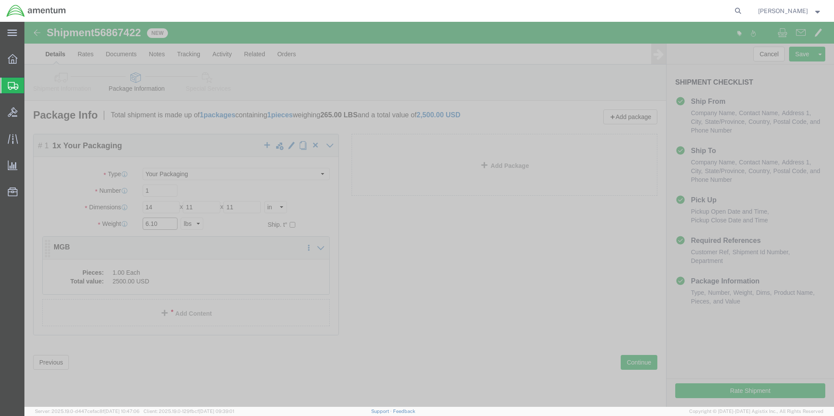
type input "6.10"
click dd "1.00 Each"
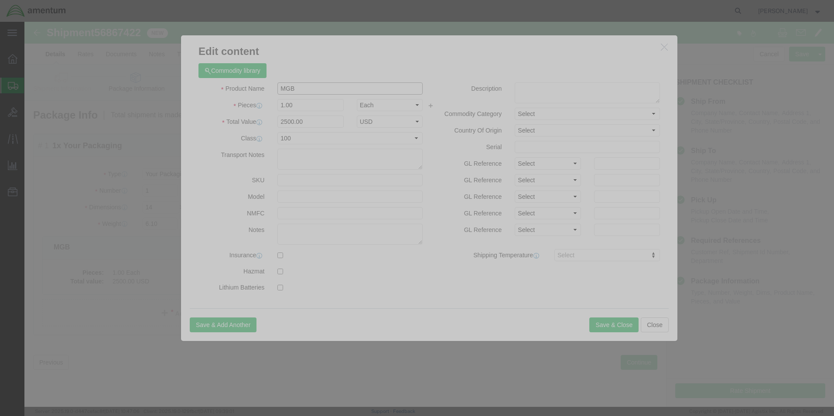
click input "MGB"
type input "PARTS"
click input "1.00"
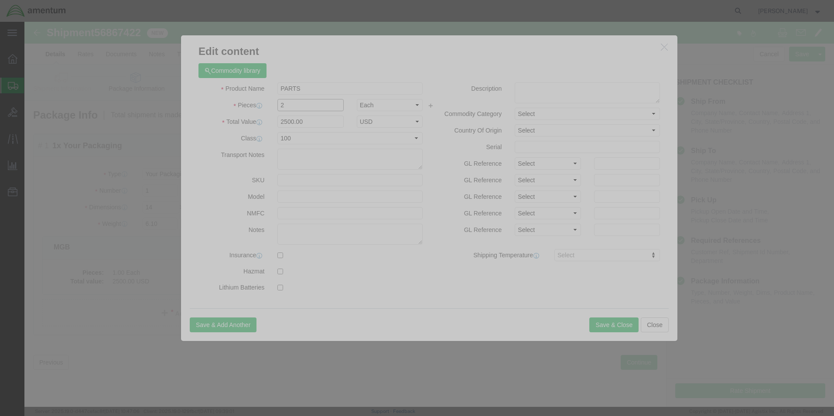
type input "2"
click input "5000"
type input "100"
click select "Select 50 55 60 65 70 85 92.5 100 125 175 250 300 400"
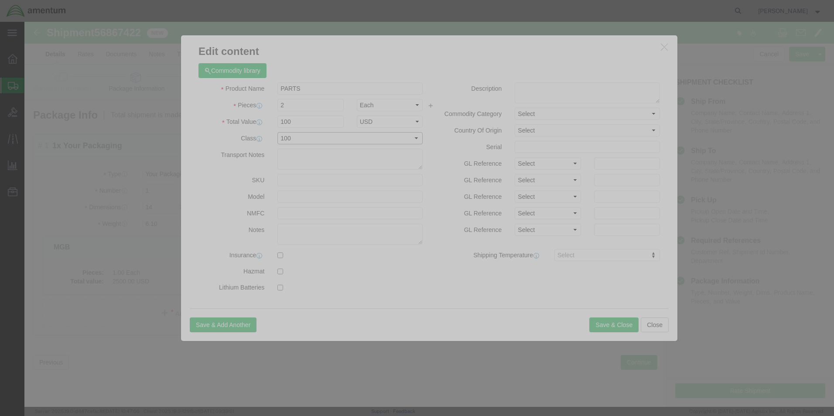
select select
click select "Select 50 55 60 65 70 85 92.5 100 125 175 250 300 400"
click button "Save & Close"
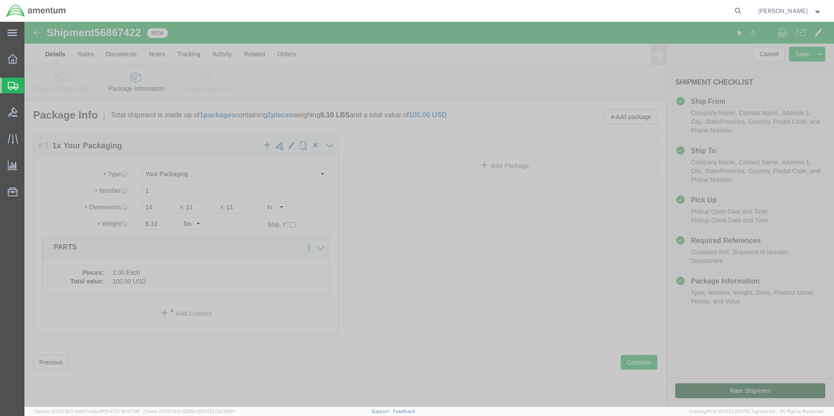
click button "Rate Shipment"
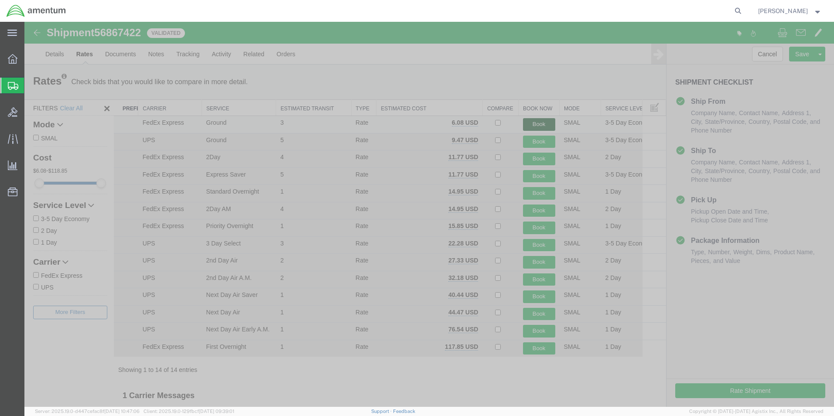
click at [526, 126] on button "Book" at bounding box center [539, 124] width 32 height 13
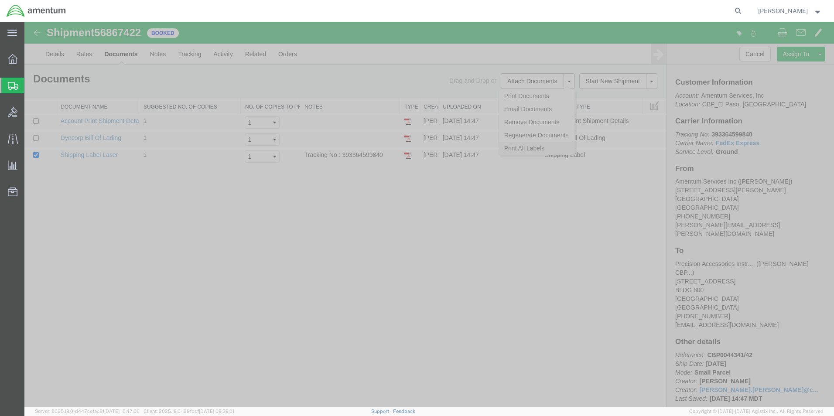
click at [510, 153] on link "Print All Labels" at bounding box center [537, 148] width 76 height 13
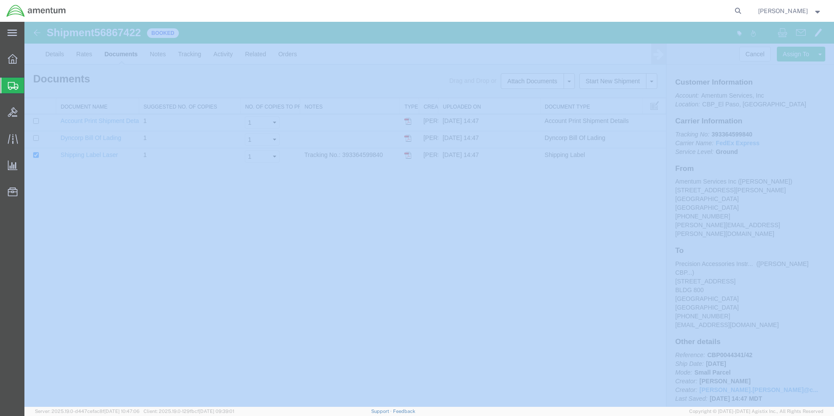
click at [0, 0] on span "Create from Template" at bounding box center [0, 0] width 0 height 0
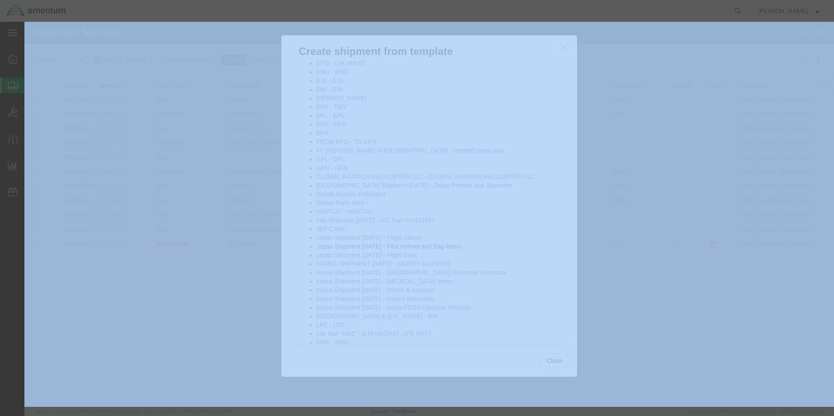
scroll to position [523, 0]
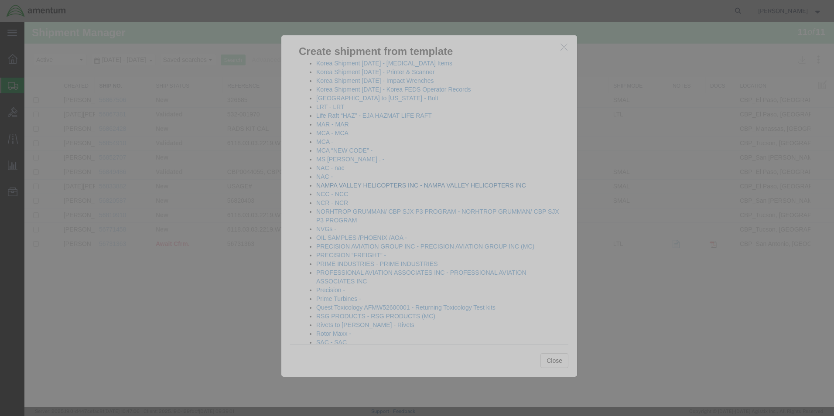
click at [380, 186] on link "NAMPA VALLEY HELICOPTERS INC - NAMPA VALLEY HELICOPTERS INC" at bounding box center [421, 185] width 210 height 7
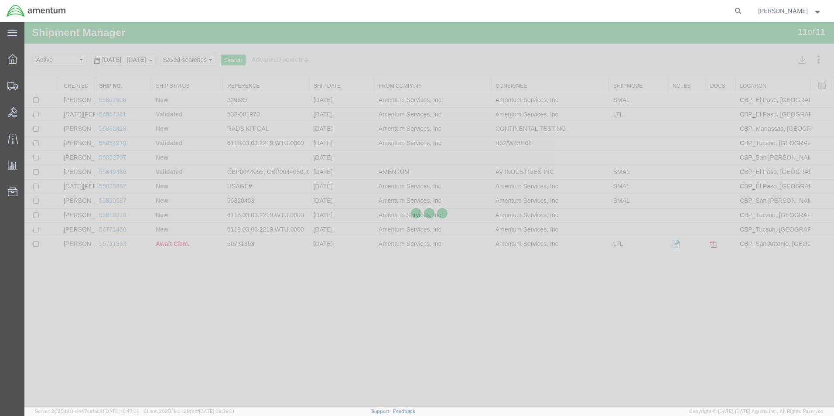
select select "49831"
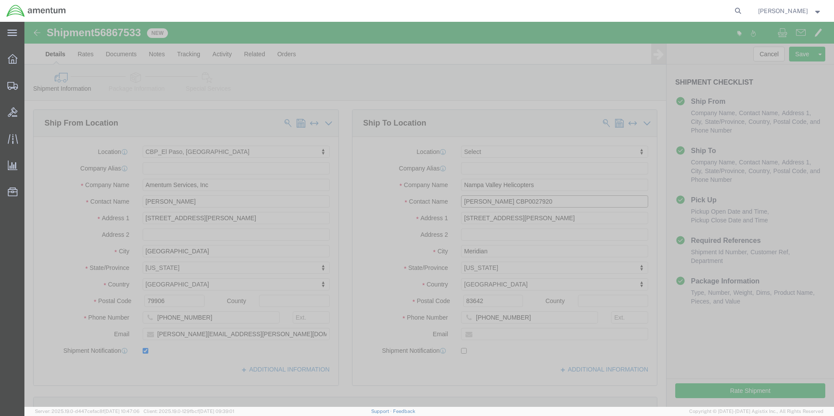
click input "Christopher Rekemeyer CBP0027920"
drag, startPoint x: 553, startPoint y: 174, endPoint x: 523, endPoint y: 176, distance: 30.1
click input "Christopher Rekemeyer CBP0027920"
click input "Christopher Rekemeyer CBP0044272"
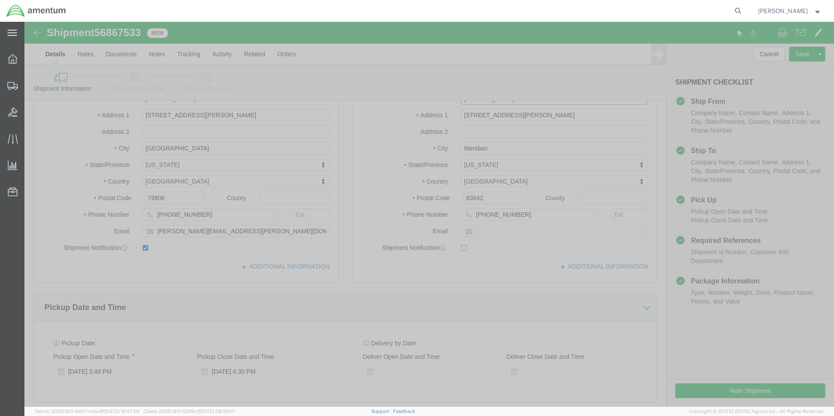
scroll to position [218, 0]
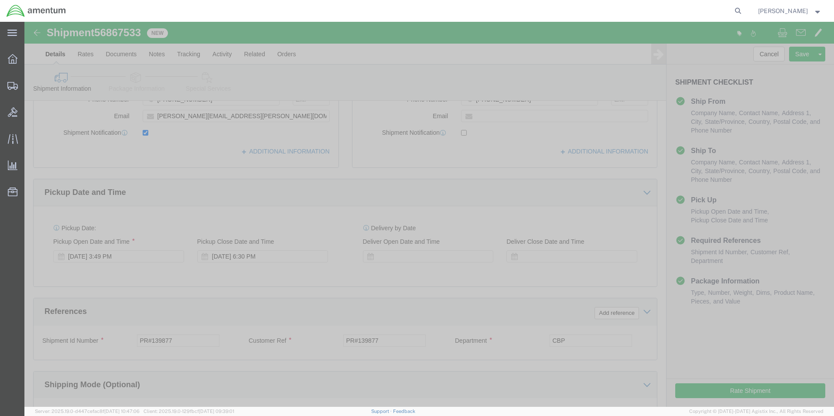
type input "Christopher Rekemeyer CBP0044272"
click input "PR#139877"
paste input "CBP0044272"
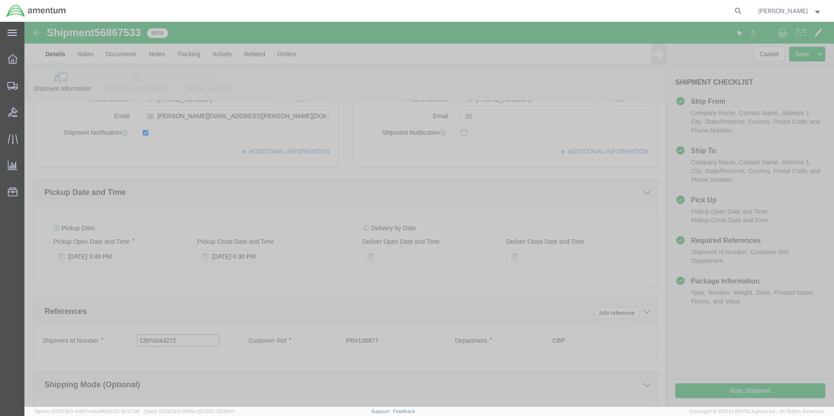
type input "CBP0044272"
click input "PR#139877"
paste input "CBP0044272"
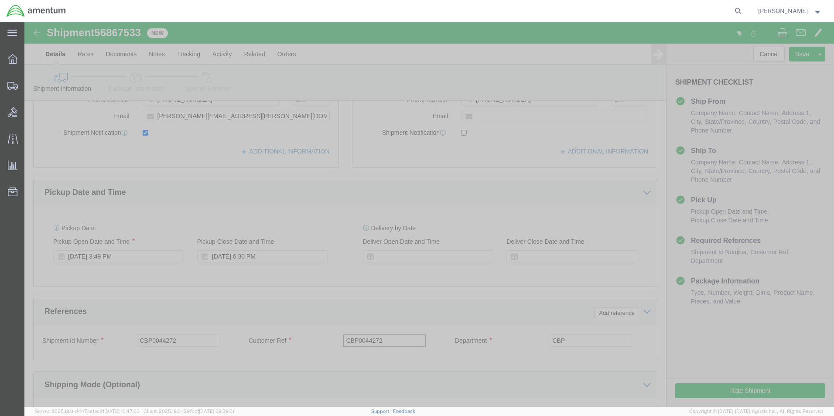
scroll to position [364, 0]
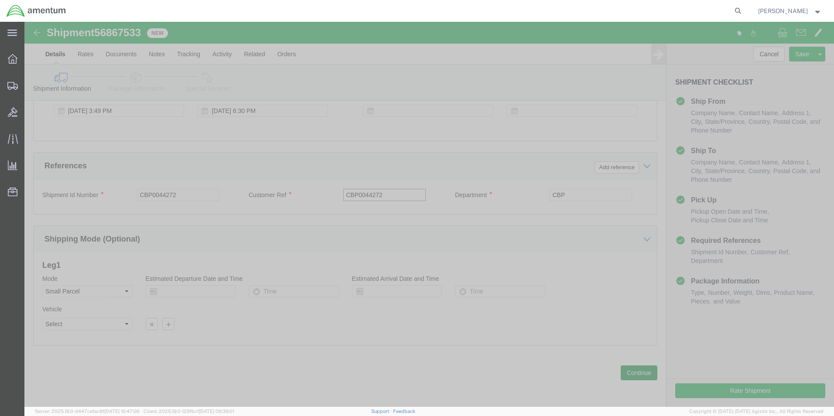
type input "CBP0044272"
click button "Continue"
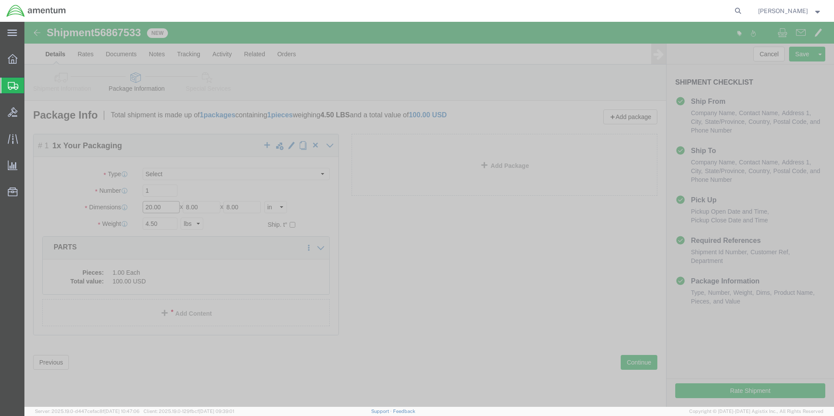
click input "20.00"
type input "24"
type input "12"
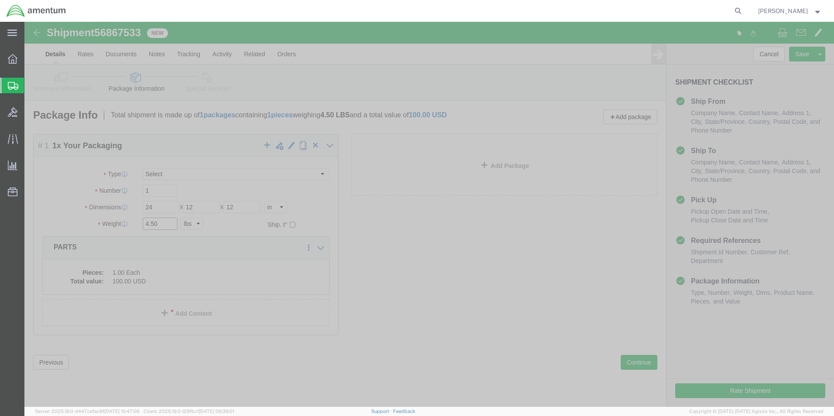
click input "4.50"
type input "7.50"
click dd "100.00 USD"
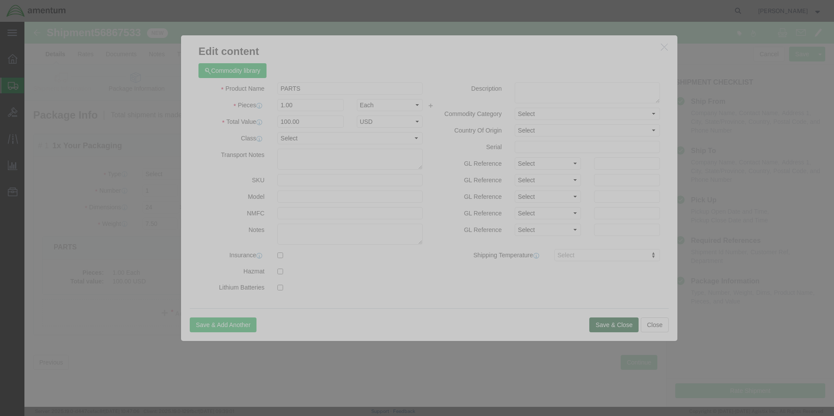
click button "Save & Close"
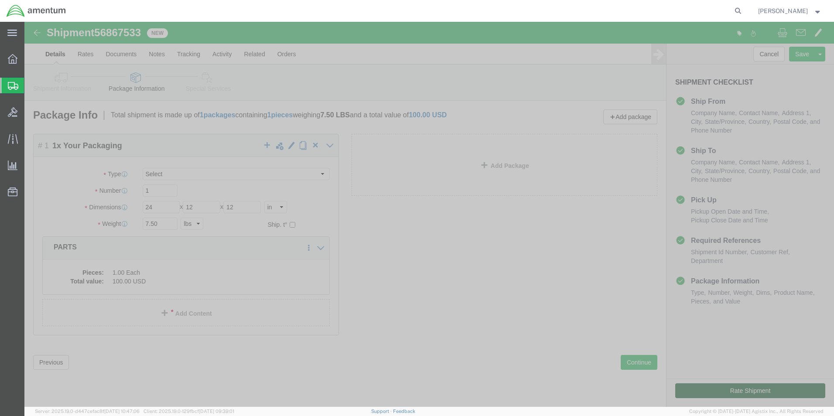
click button "Rate Shipment"
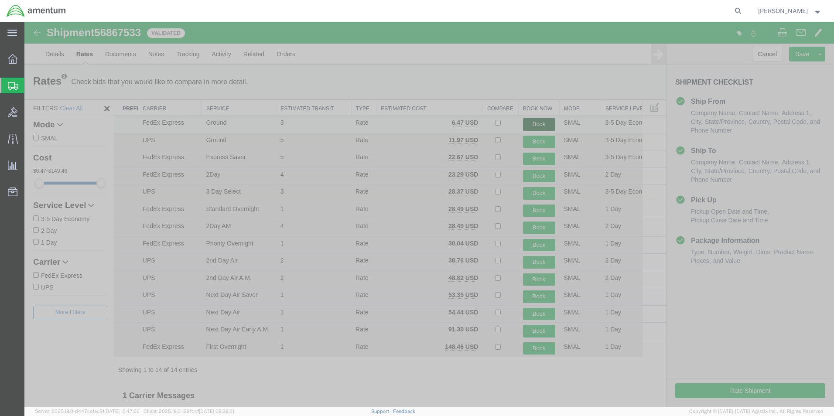
click at [539, 122] on button "Book" at bounding box center [539, 124] width 32 height 13
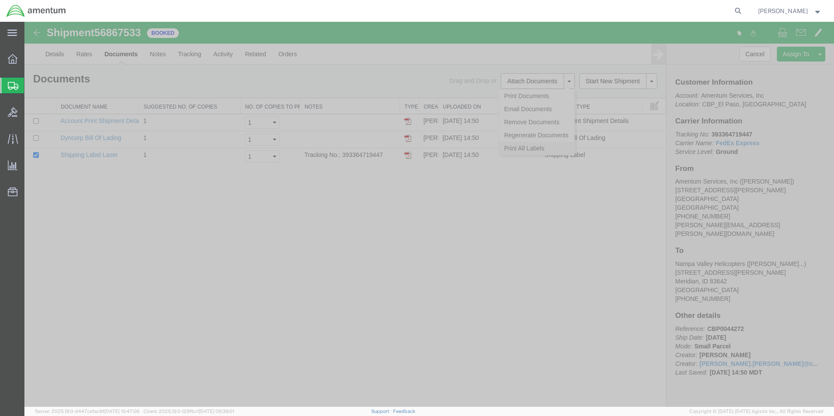
click at [521, 147] on link "Print All Labels" at bounding box center [537, 148] width 76 height 13
